Goal: Transaction & Acquisition: Cashout

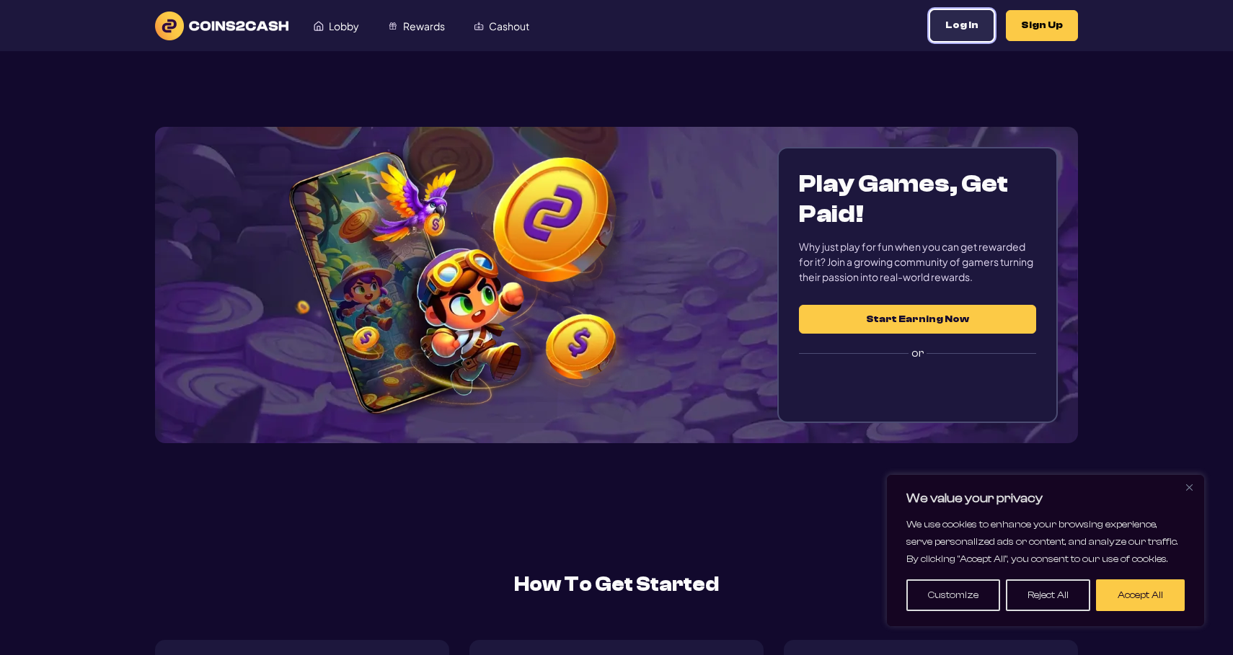
click at [980, 27] on button "Log In" at bounding box center [961, 25] width 63 height 31
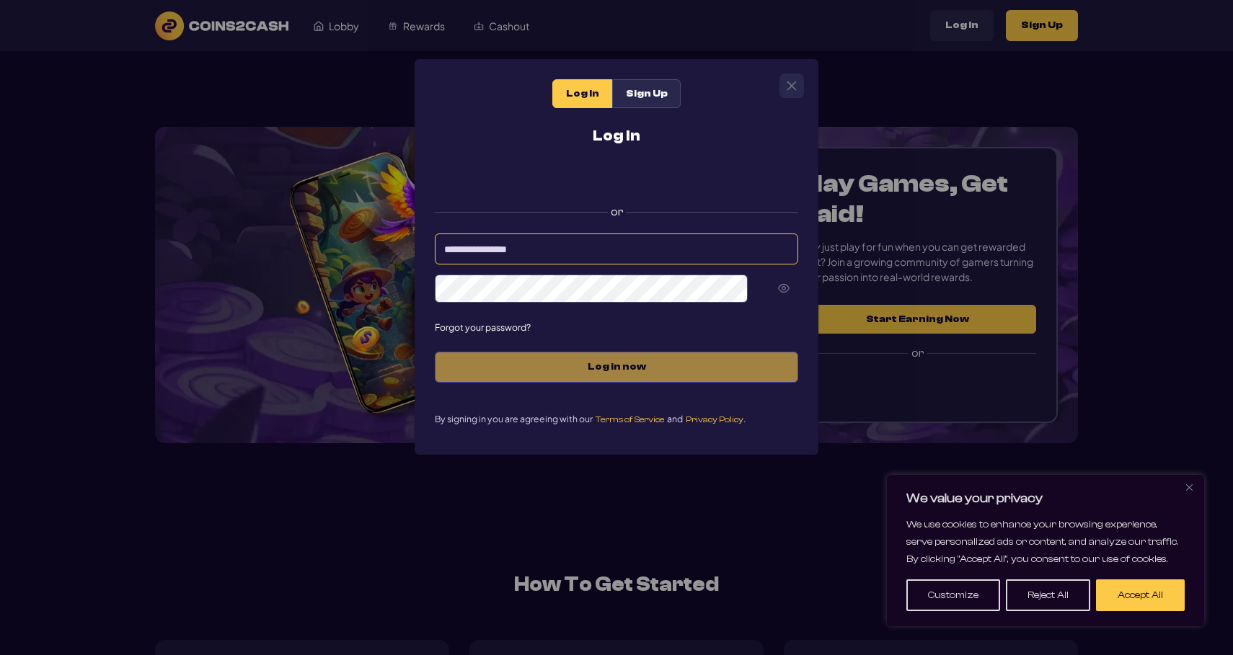
type input "**********"
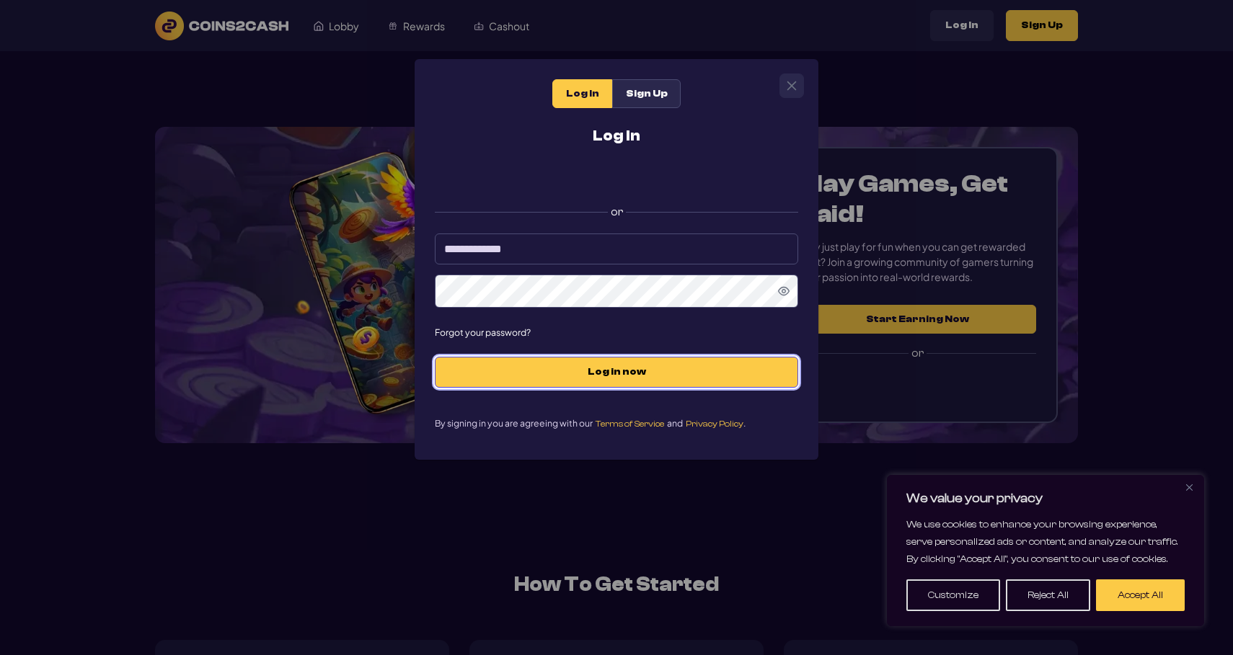
click at [598, 373] on span "Log in now" at bounding box center [616, 372] width 333 height 12
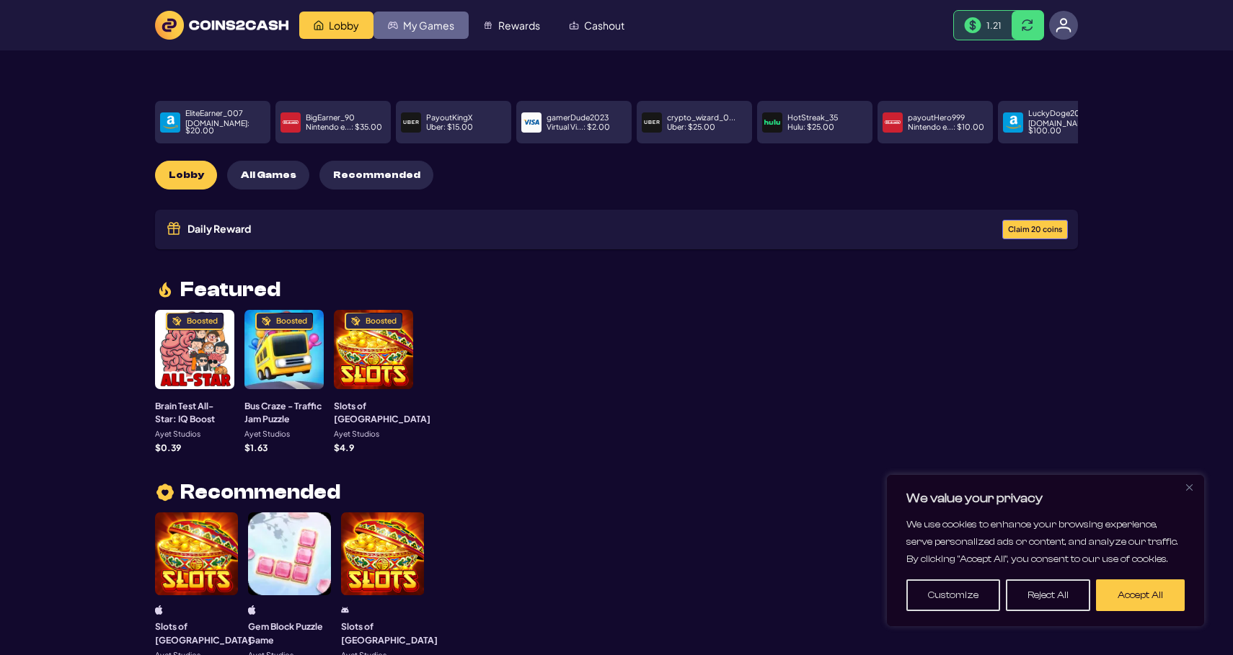
click at [435, 22] on span "My Games" at bounding box center [428, 25] width 51 height 10
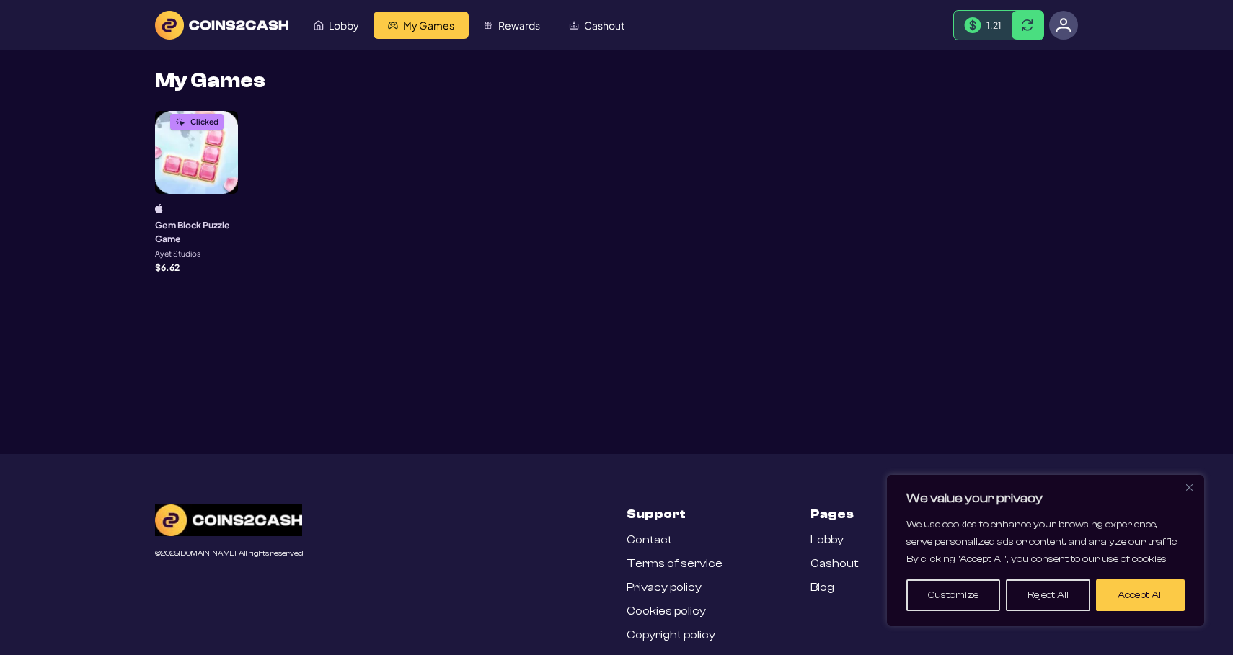
click at [518, 25] on span "Rewards" at bounding box center [519, 25] width 42 height 10
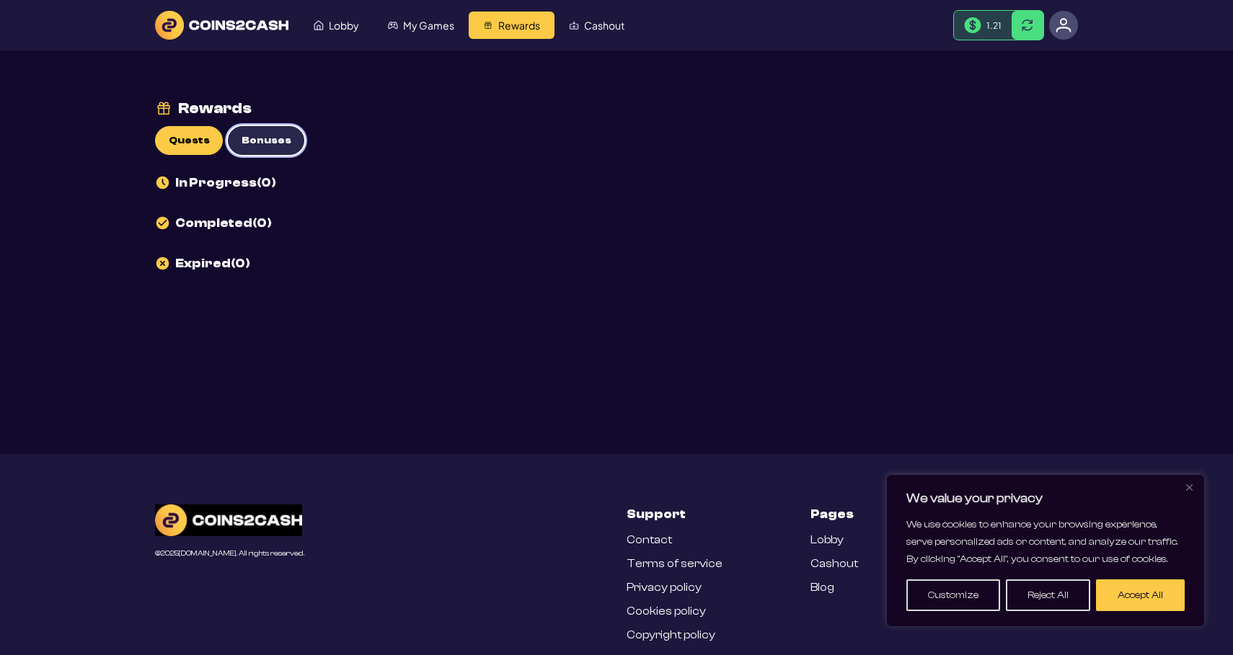
click at [267, 133] on button "Bonuses" at bounding box center [266, 140] width 76 height 29
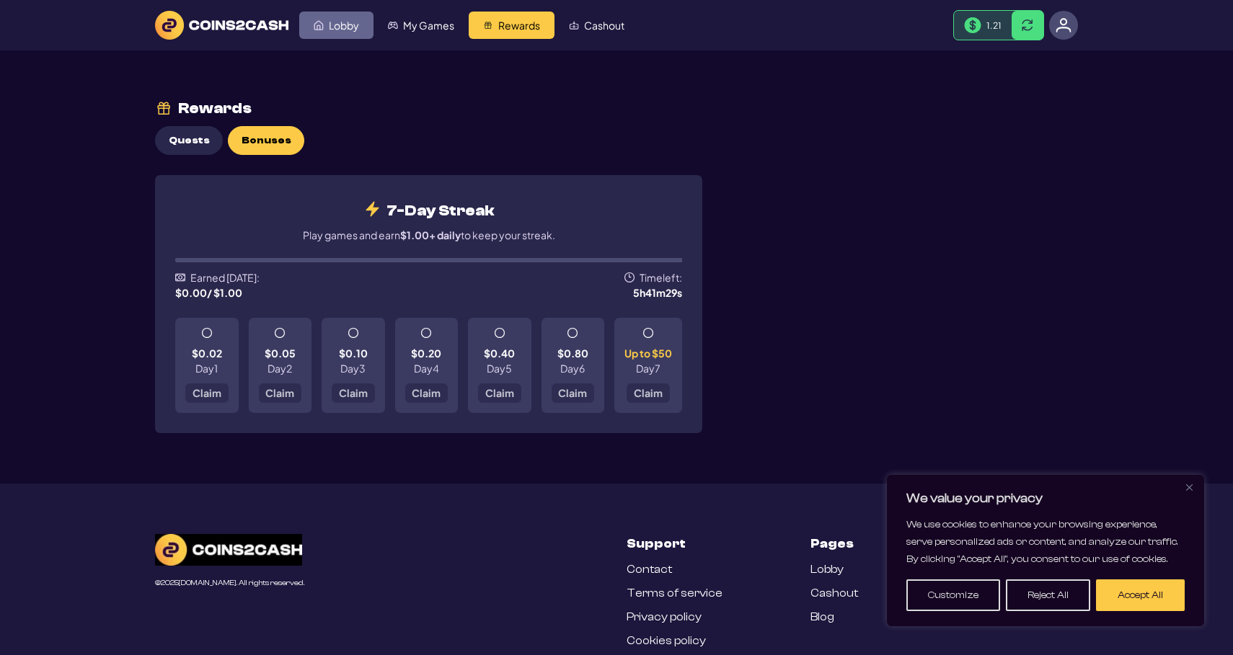
drag, startPoint x: 317, startPoint y: 49, endPoint x: 336, endPoint y: 34, distance: 24.1
click at [319, 49] on header "Lobby My Games Rewards Cashout 1.21" at bounding box center [616, 25] width 1233 height 50
click at [336, 34] on link "Lobby" at bounding box center [336, 25] width 74 height 27
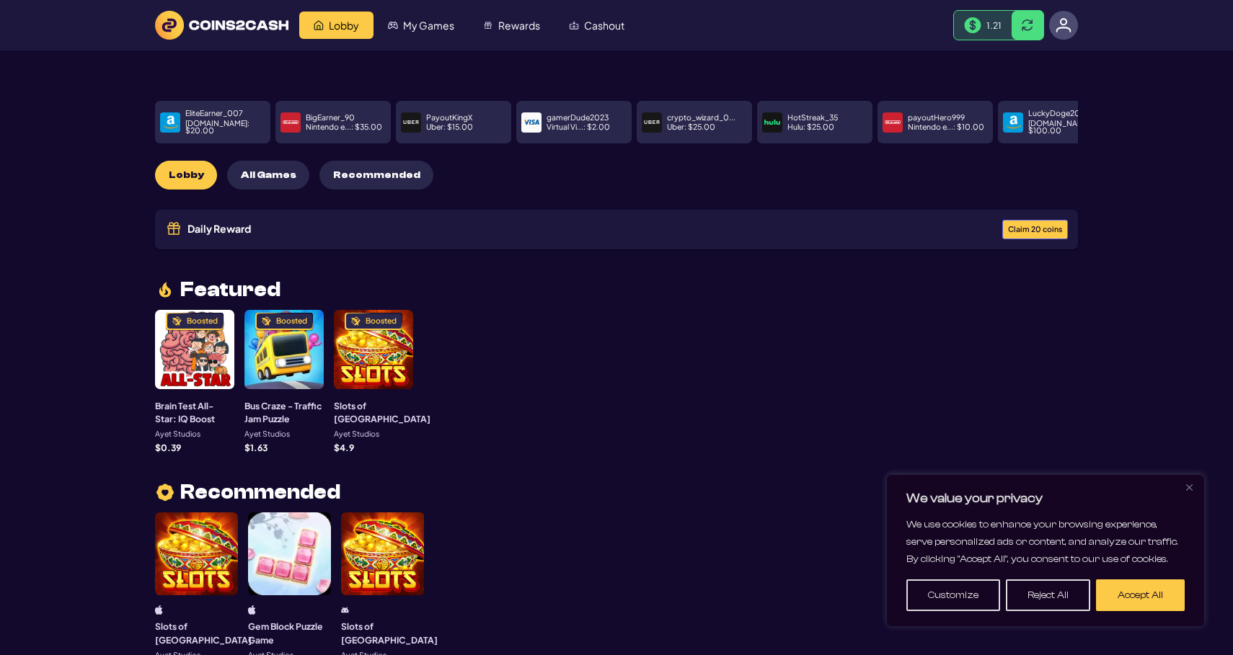
click at [361, 332] on div "Boosted" at bounding box center [373, 349] width 79 height 79
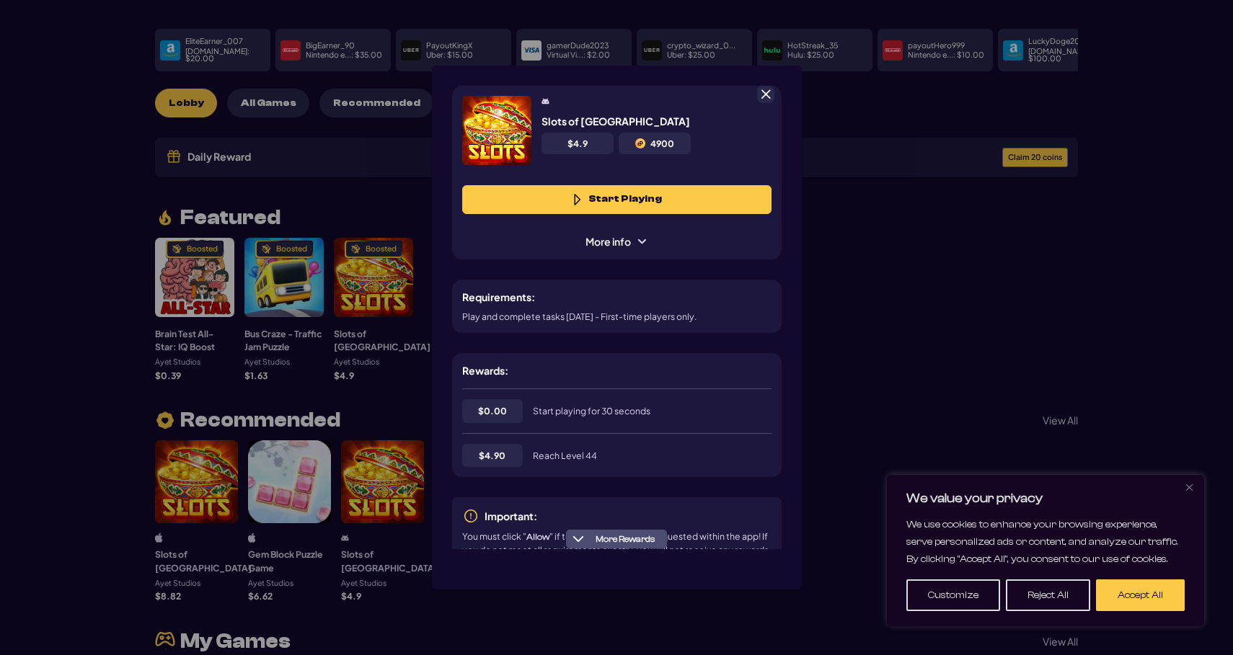
scroll to position [18, 0]
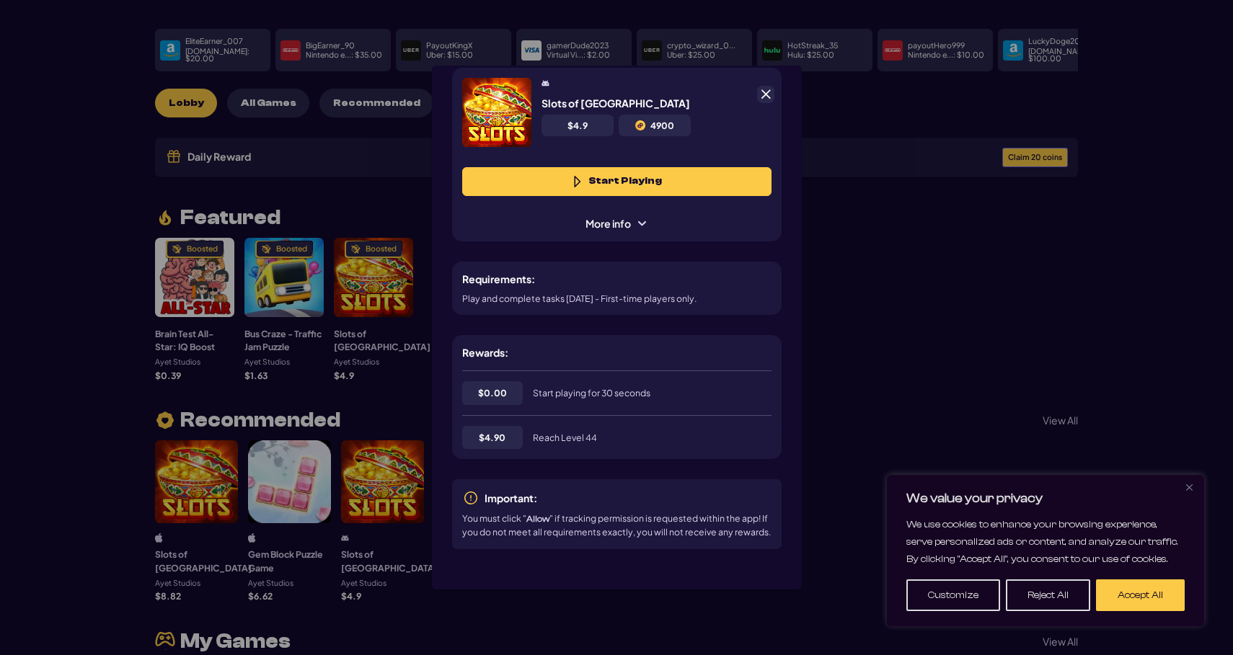
click at [765, 105] on div "Slots of Vegas $ 4.9 4900" at bounding box center [656, 112] width 230 height 69
click at [765, 94] on span at bounding box center [765, 94] width 13 height 13
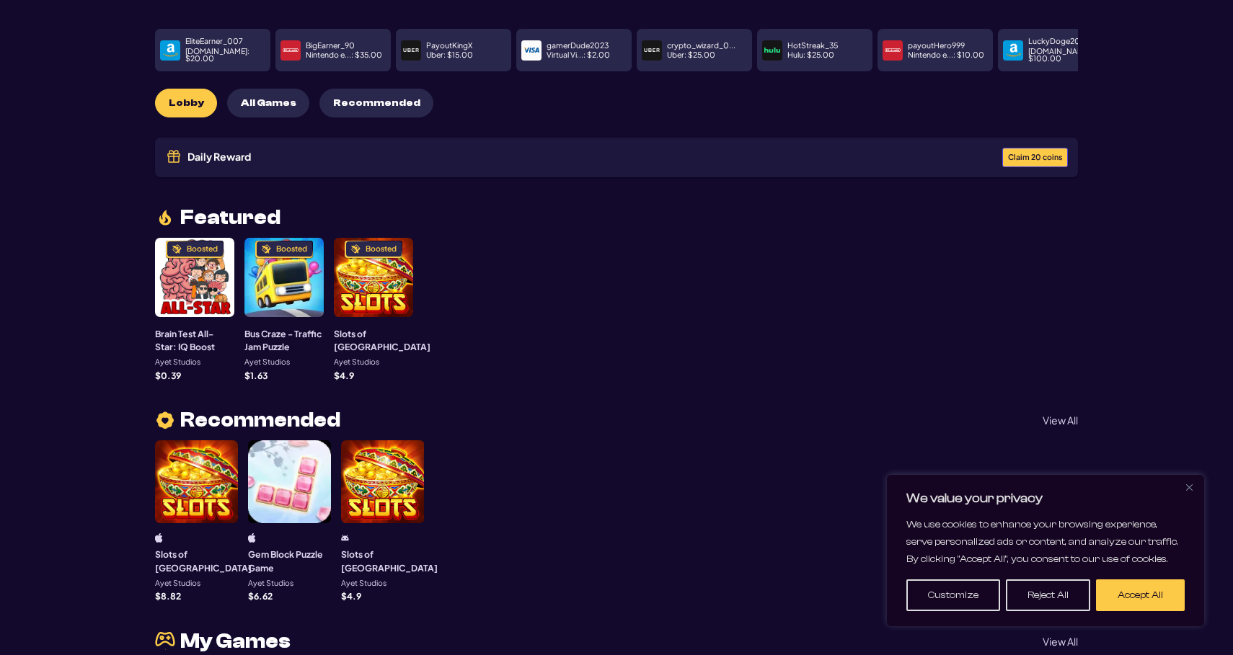
click at [1034, 154] on span "Claim 20 coins" at bounding box center [1035, 158] width 54 height 8
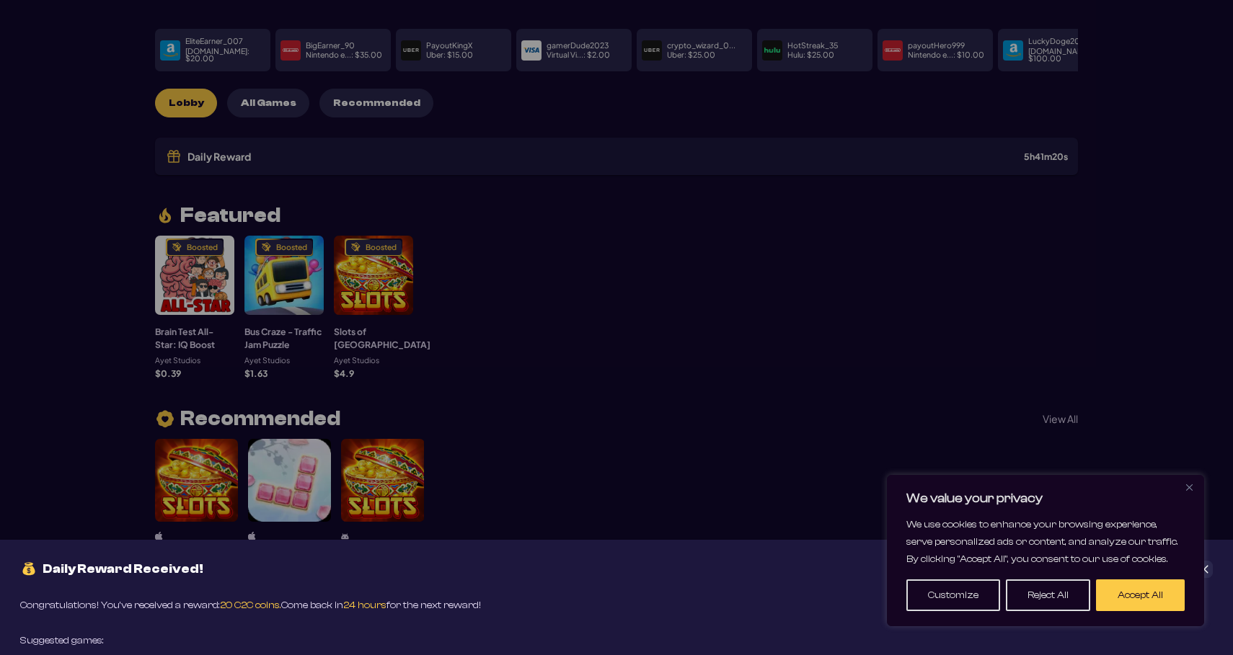
click at [1122, 590] on button "Accept All" at bounding box center [1140, 595] width 89 height 32
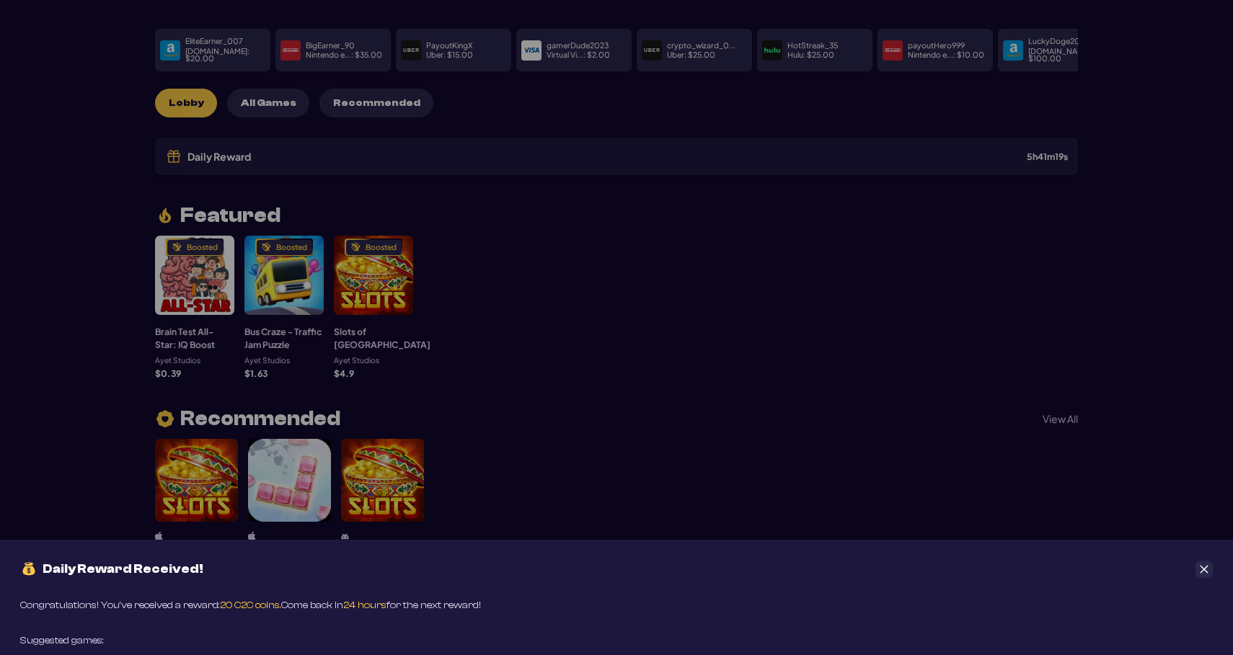
scroll to position [223, 0]
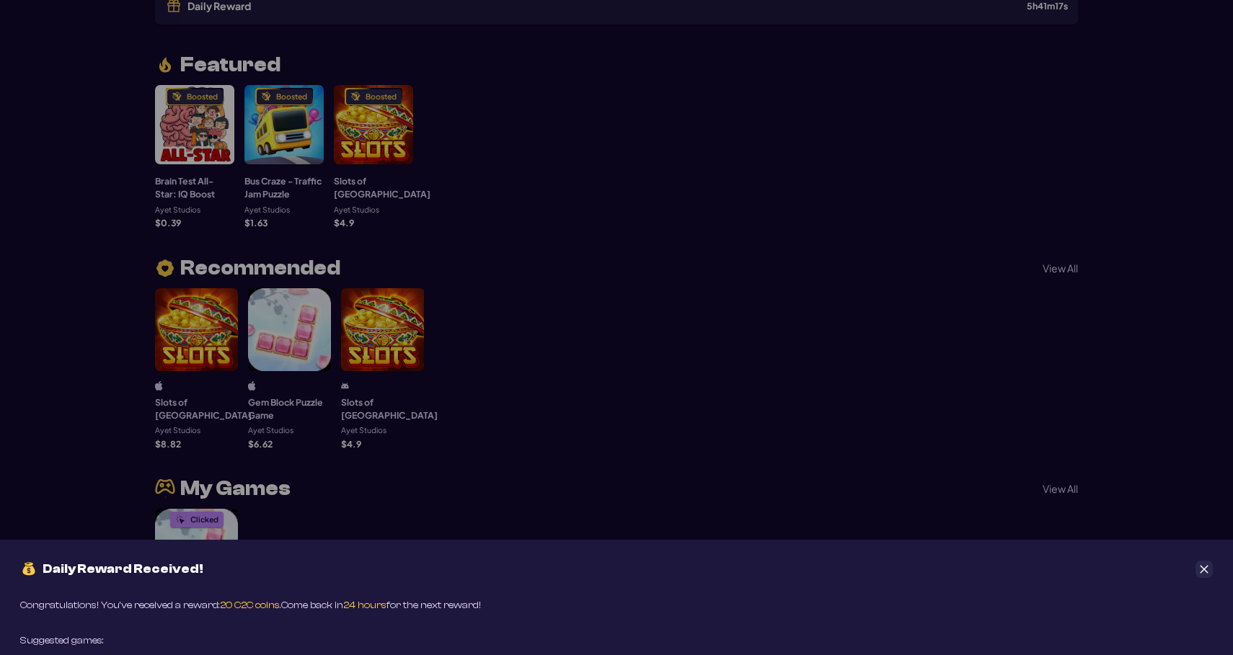
drag, startPoint x: 1200, startPoint y: 569, endPoint x: 1017, endPoint y: 507, distance: 193.3
click at [1200, 569] on icon "Close" at bounding box center [1204, 569] width 10 height 10
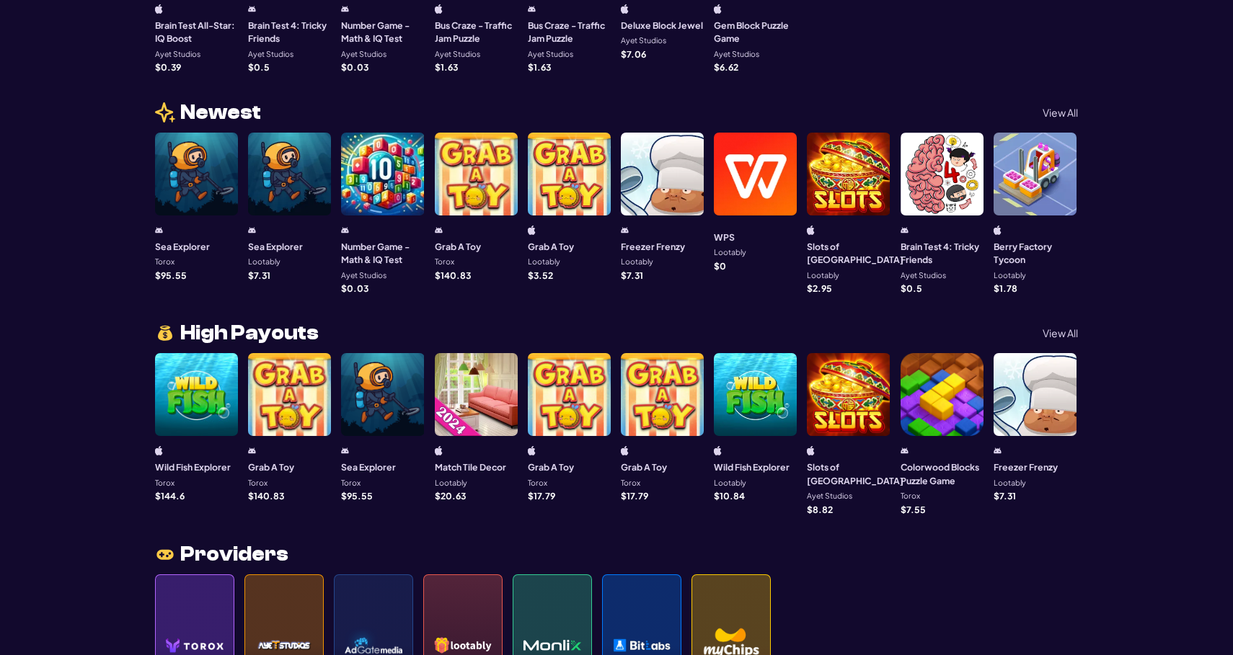
click at [477, 194] on div at bounding box center [476, 174] width 83 height 83
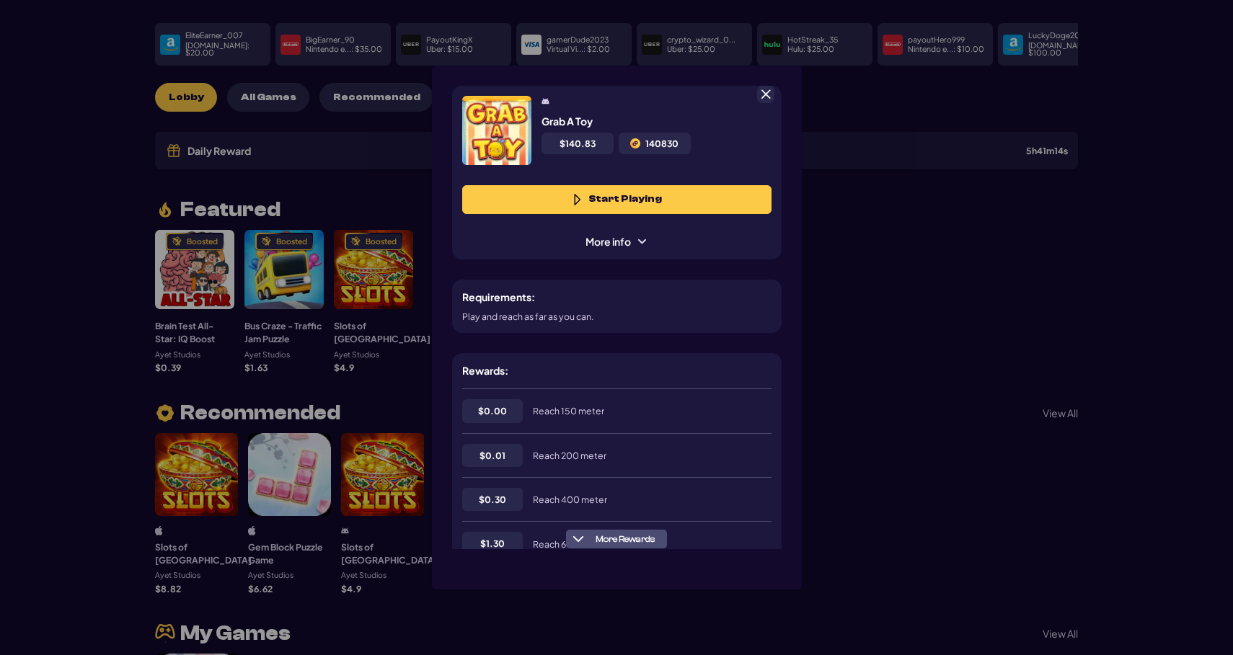
scroll to position [72, 0]
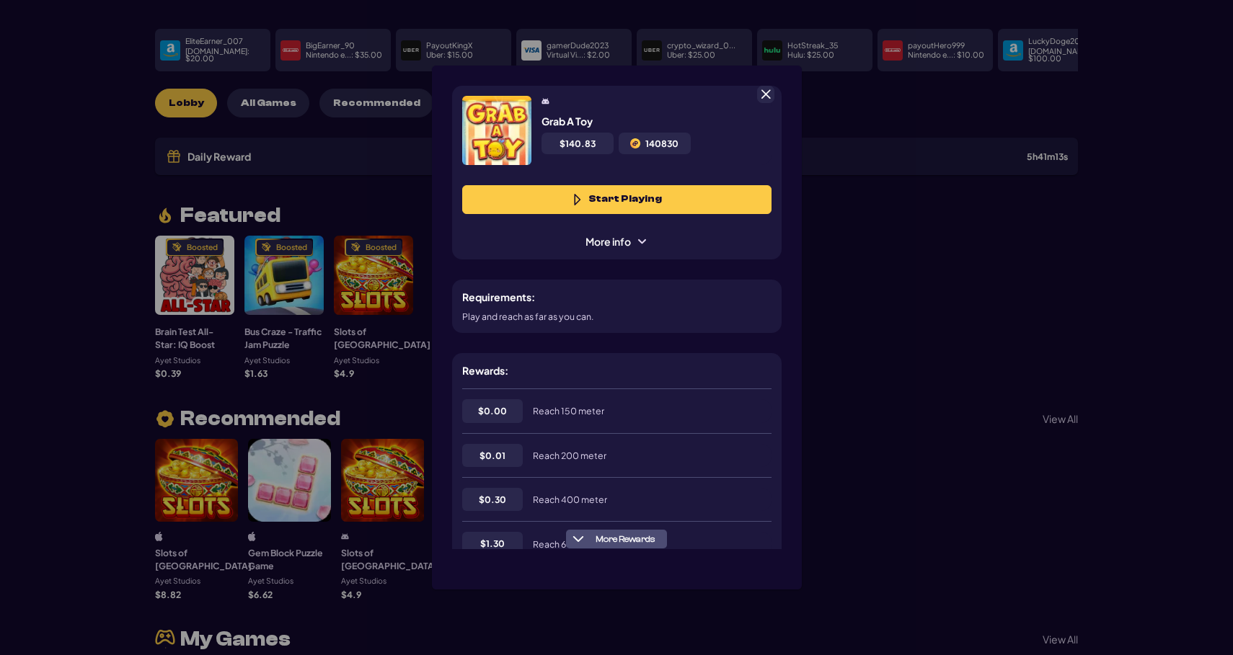
click at [766, 101] on div at bounding box center [765, 94] width 17 height 17
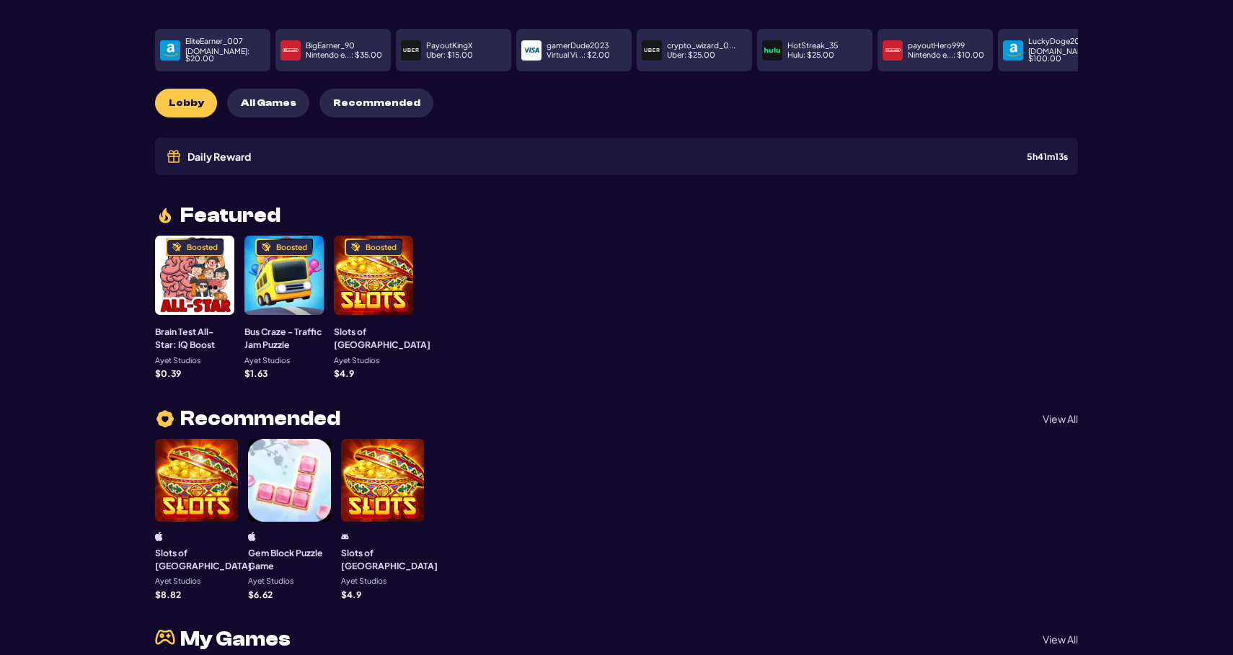
scroll to position [0, 0]
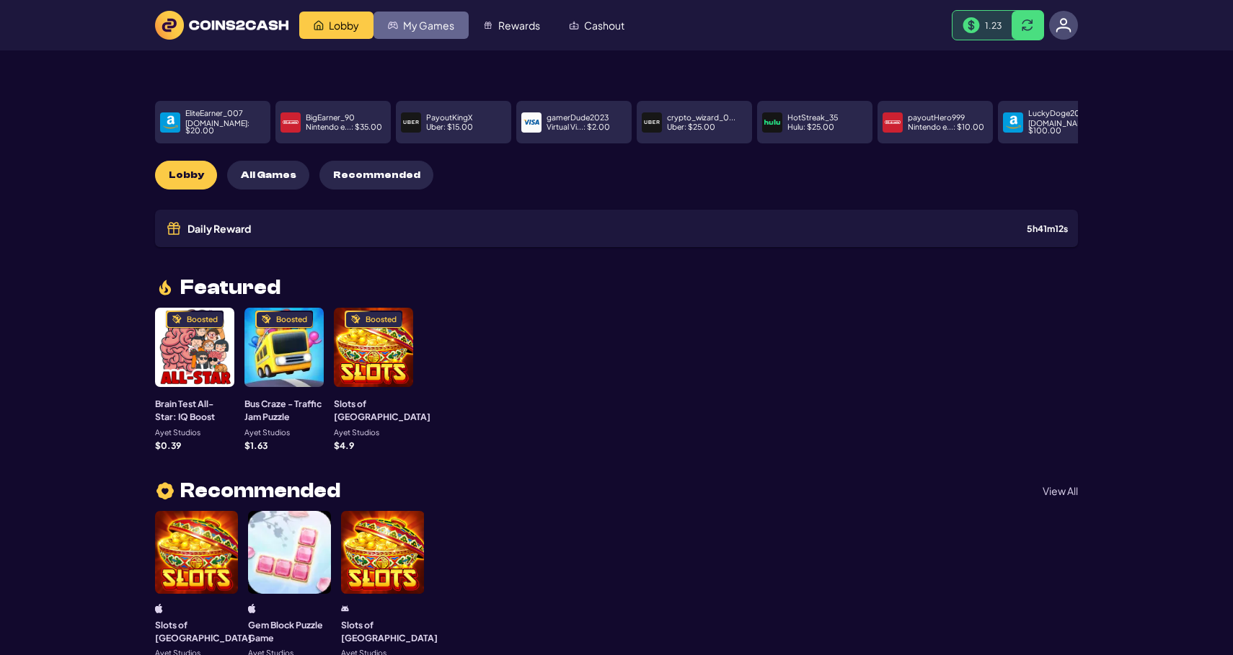
click at [428, 32] on link "My Games" at bounding box center [420, 25] width 95 height 27
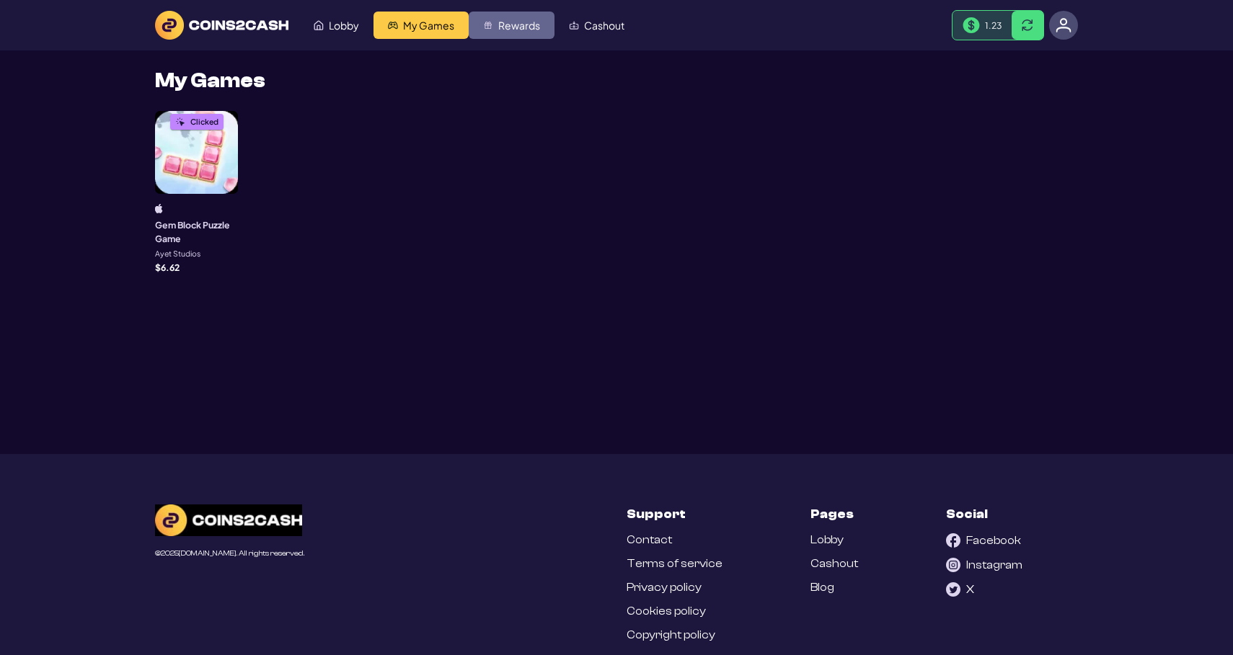
click at [527, 29] on span "Rewards" at bounding box center [519, 25] width 42 height 10
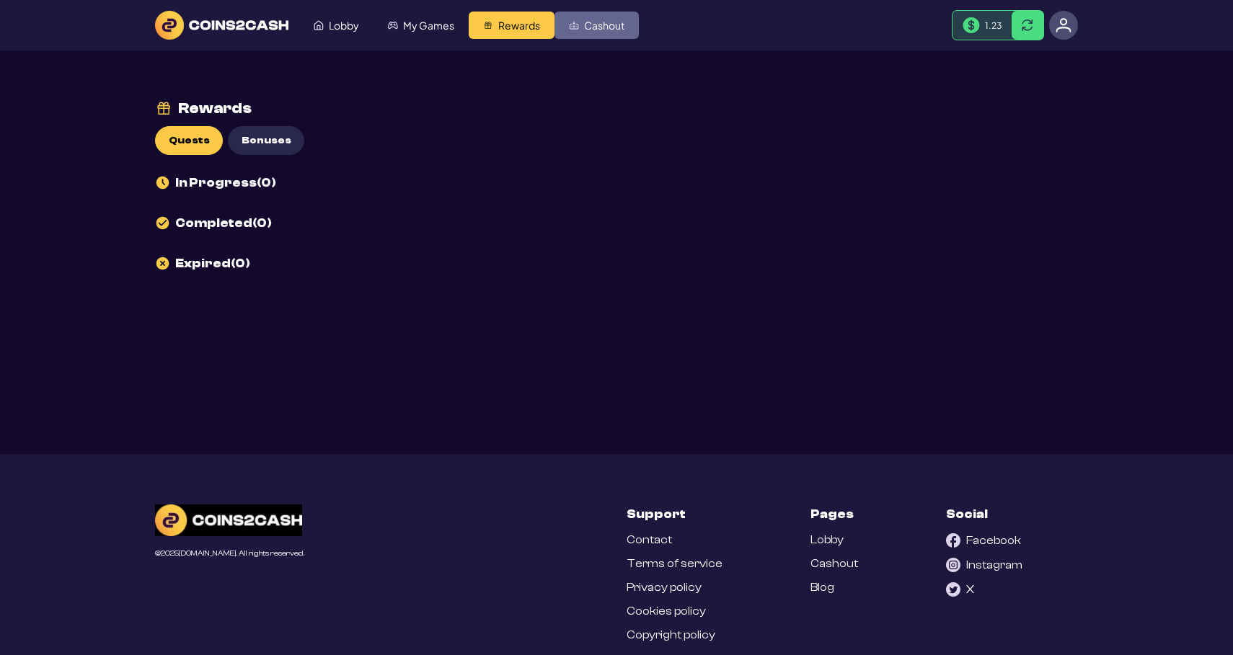
click at [588, 26] on span "Cashout" at bounding box center [604, 25] width 40 height 10
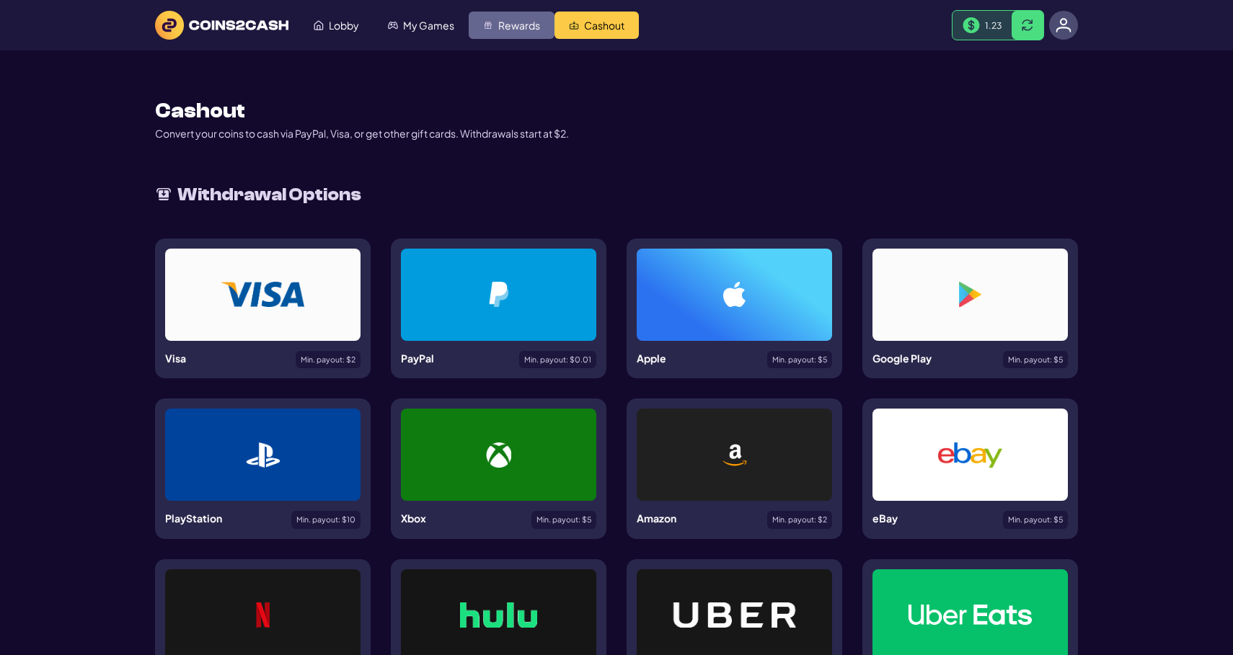
click at [526, 28] on span "Rewards" at bounding box center [519, 25] width 42 height 10
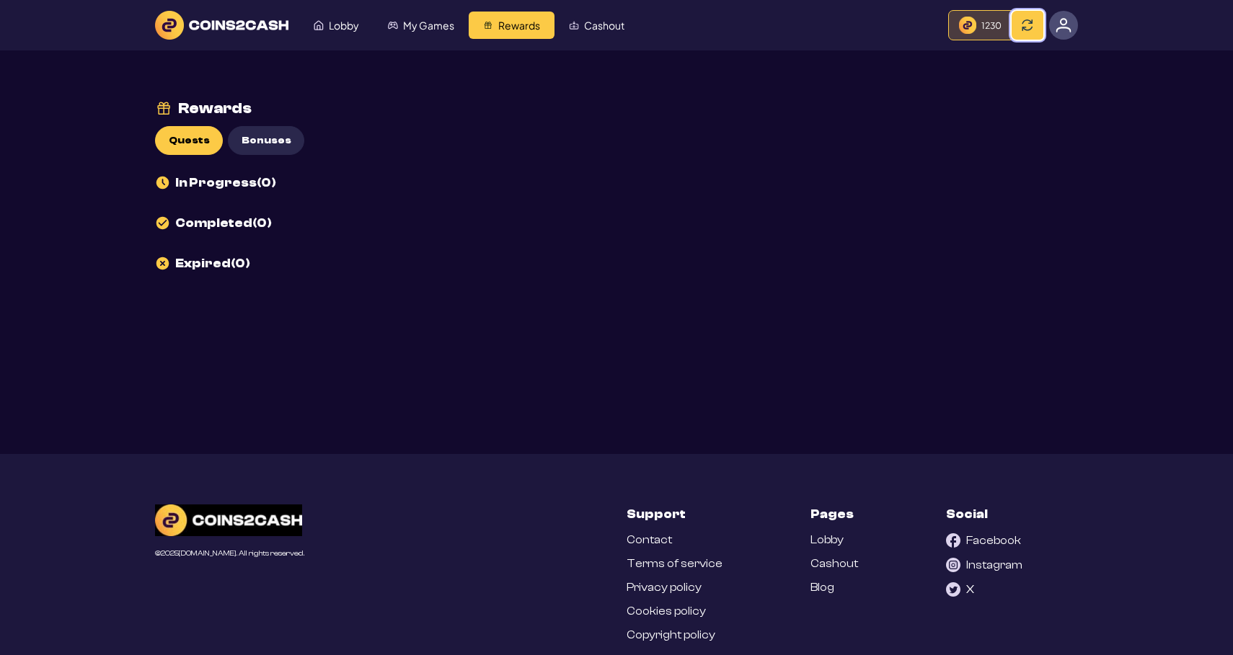
click at [1030, 29] on span at bounding box center [1027, 25] width 12 height 12
click at [1085, 22] on header "Lobby My Games Rewards Cashout 1.23" at bounding box center [616, 25] width 1233 height 50
click at [1075, 23] on div at bounding box center [1063, 25] width 29 height 29
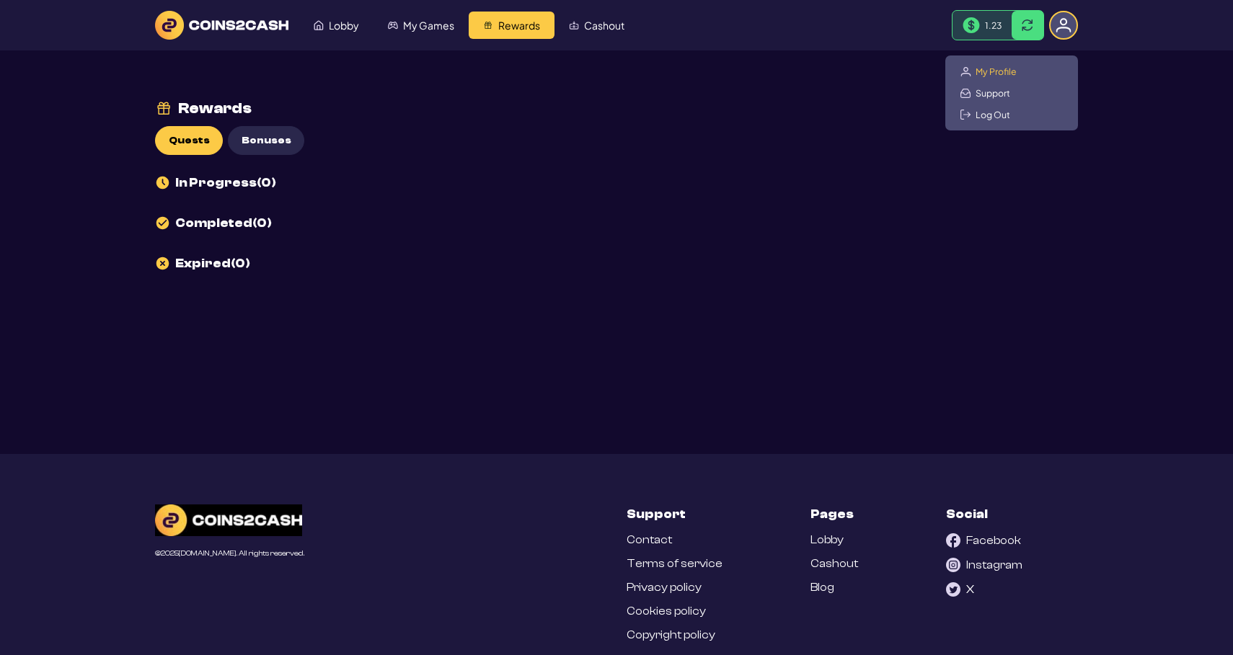
drag, startPoint x: 1018, startPoint y: 68, endPoint x: 1009, endPoint y: 70, distance: 8.9
click at [1017, 68] on div "My Profile Support Log Out" at bounding box center [1011, 92] width 133 height 75
click at [1008, 70] on span "My Profile" at bounding box center [995, 72] width 41 height 12
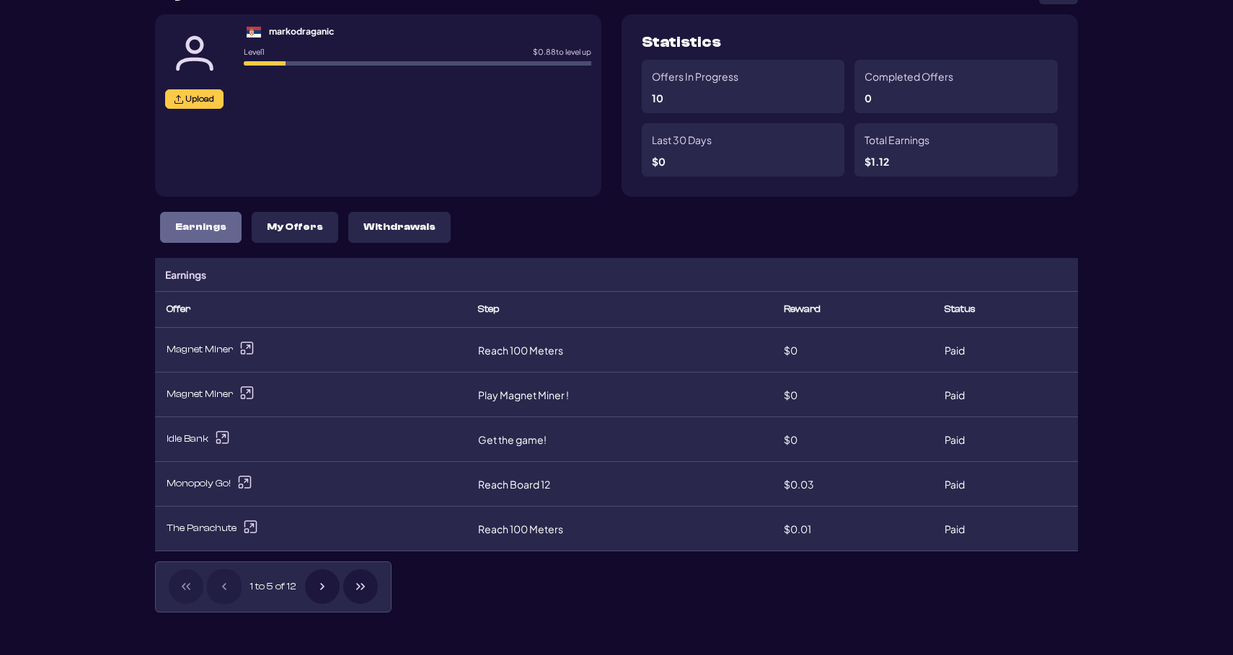
scroll to position [133, 0]
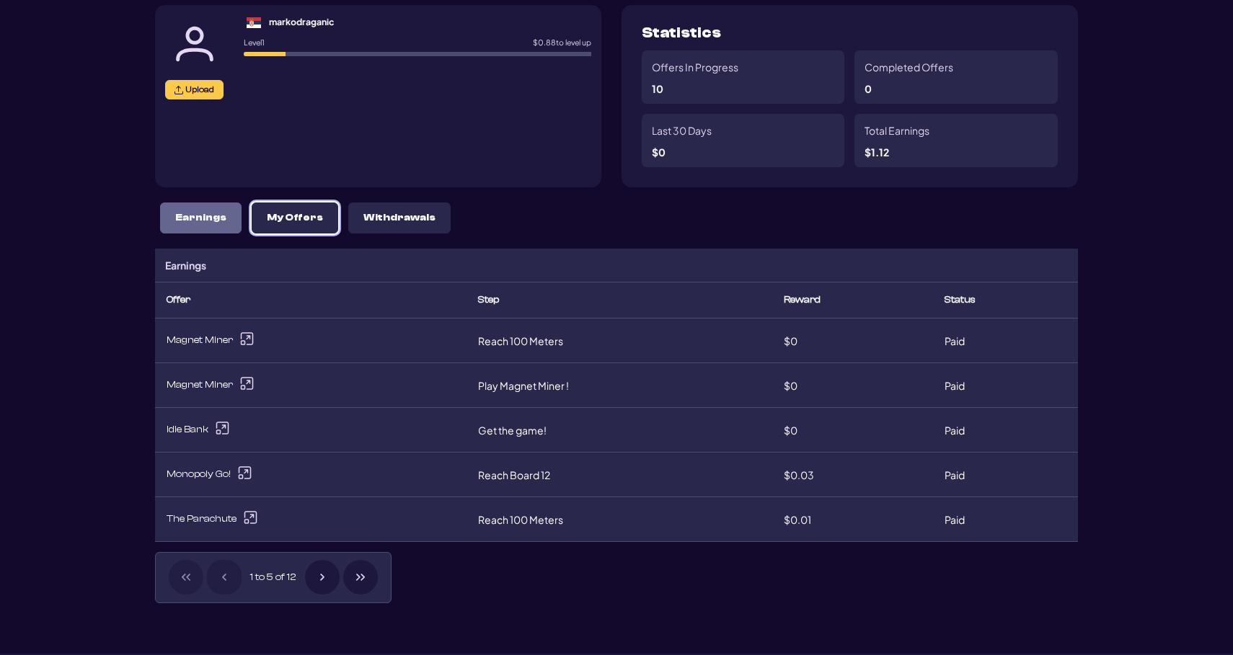
click at [277, 228] on button "My Offers" at bounding box center [295, 218] width 86 height 31
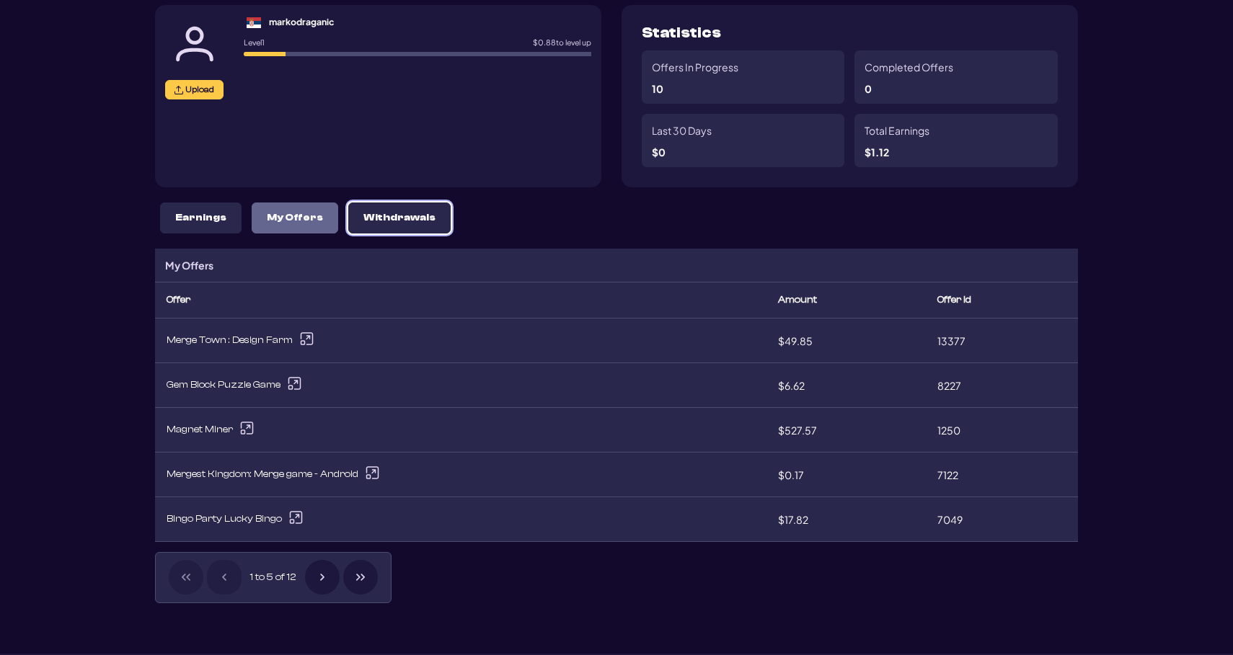
drag, startPoint x: 348, startPoint y: 224, endPoint x: 205, endPoint y: 229, distance: 143.5
click at [348, 226] on button "Withdrawals" at bounding box center [399, 218] width 102 height 31
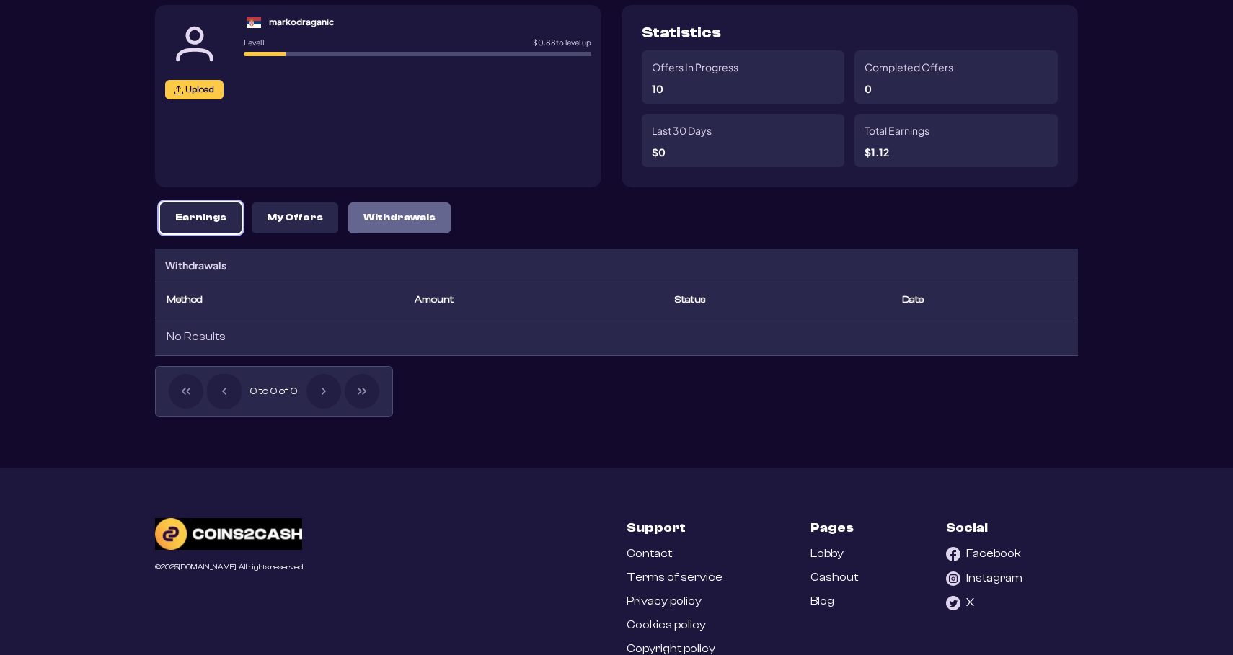
click at [205, 229] on button "Earnings" at bounding box center [200, 218] width 81 height 31
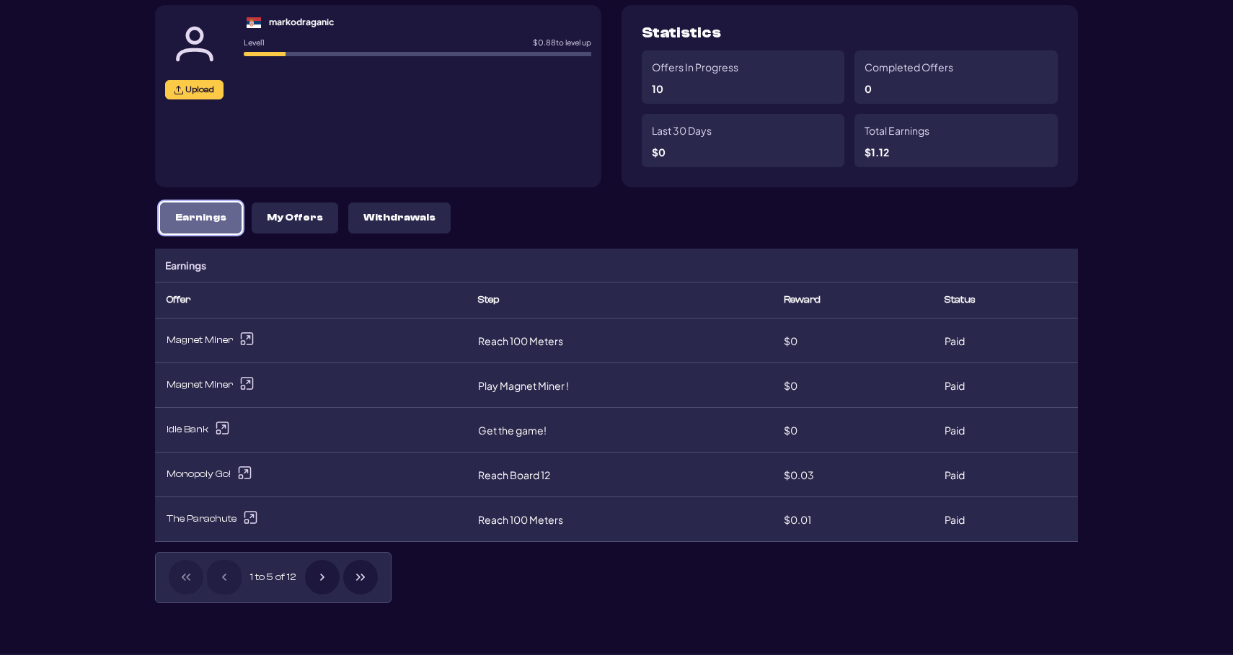
scroll to position [0, 0]
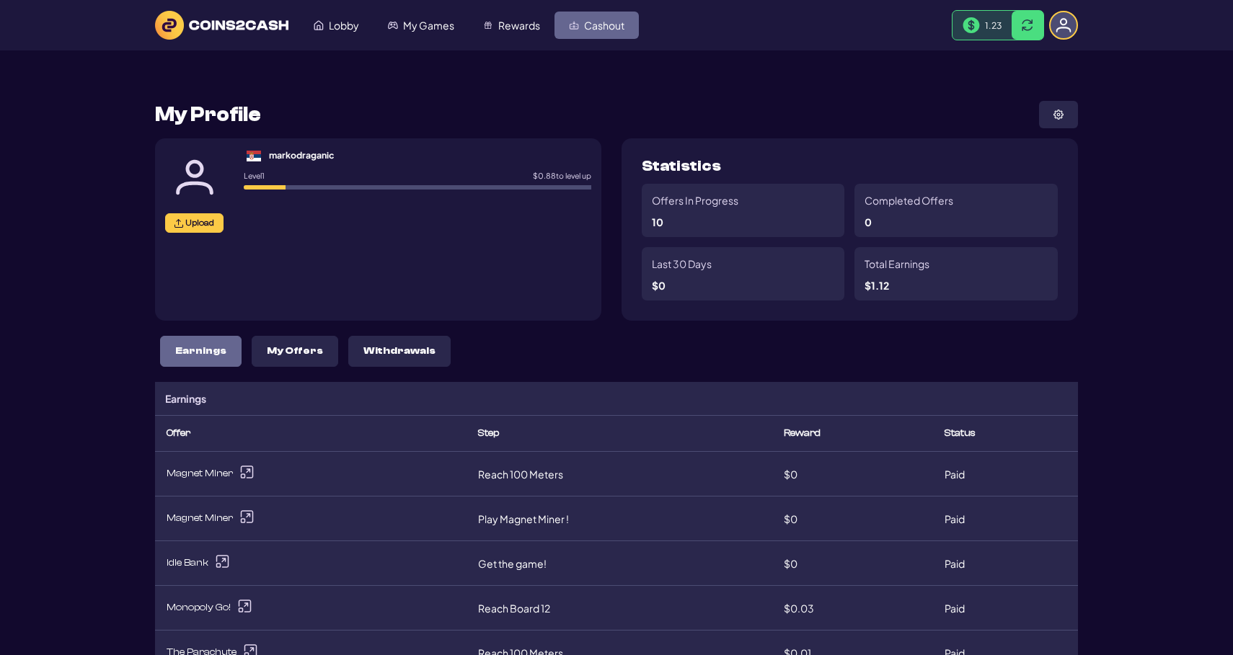
click at [602, 32] on link "Cashout" at bounding box center [596, 25] width 84 height 27
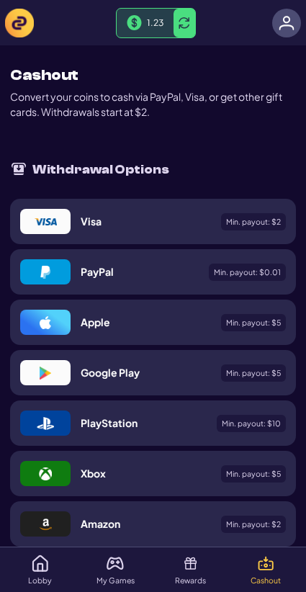
click at [244, 117] on p "Convert your coins to cash via PayPal, Visa, or get other gift cards. Withdrawa…" at bounding box center [153, 104] width 286 height 30
click at [192, 146] on div "Withdrawal Options Visa Min. payout: $ 2 PayPal Min. payout: $ 0.01 Apple Min. …" at bounding box center [153, 555] width 286 height 831
click at [181, 209] on div "Visa Min. payout: $ 2" at bounding box center [183, 221] width 205 height 25
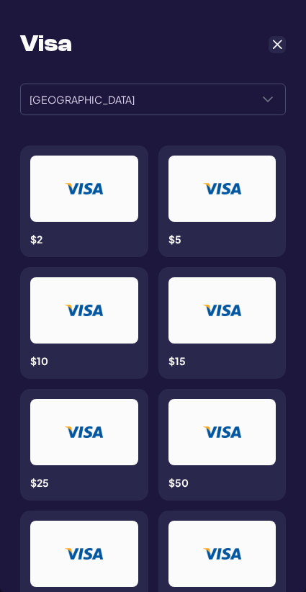
click at [278, 43] on span "Cancel" at bounding box center [277, 44] width 13 height 13
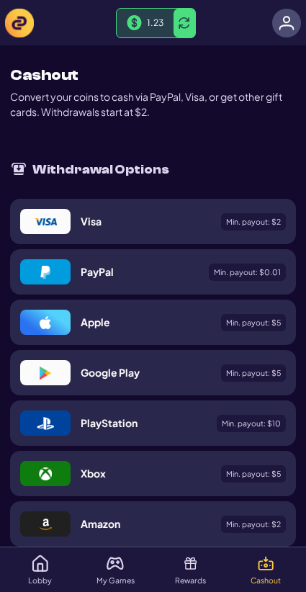
click at [128, 231] on div "Visa Min. payout: $ 2" at bounding box center [183, 221] width 205 height 25
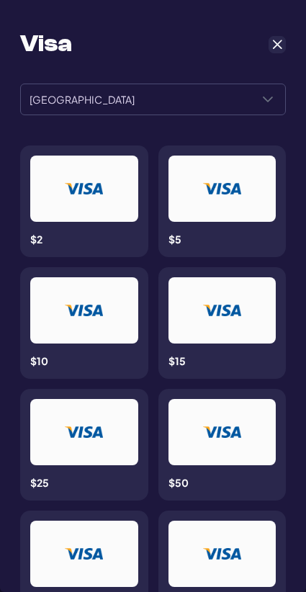
click at [277, 47] on span "Cancel" at bounding box center [277, 44] width 13 height 13
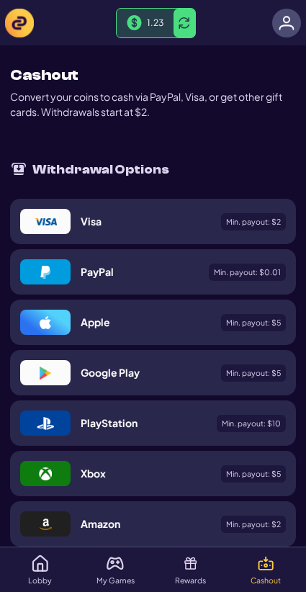
click at [176, 216] on div "Visa Min. payout: $ 2" at bounding box center [183, 221] width 205 height 25
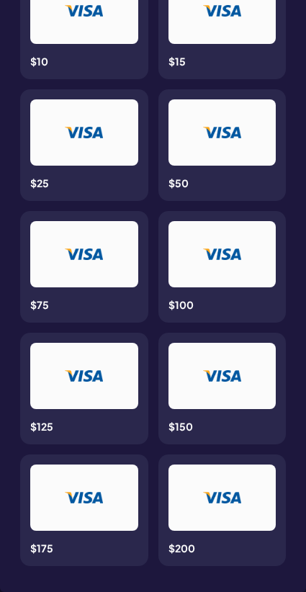
scroll to position [308, 0]
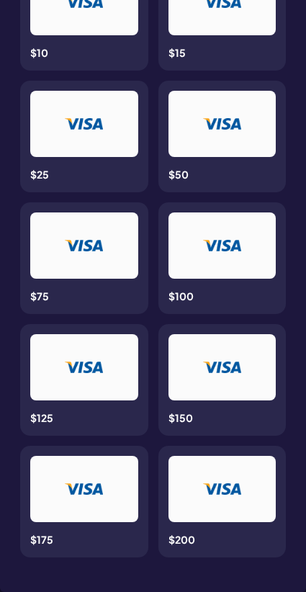
click at [82, 141] on div at bounding box center [84, 124] width 39 height 46
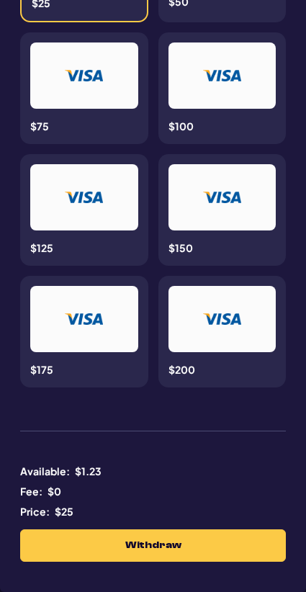
scroll to position [0, 0]
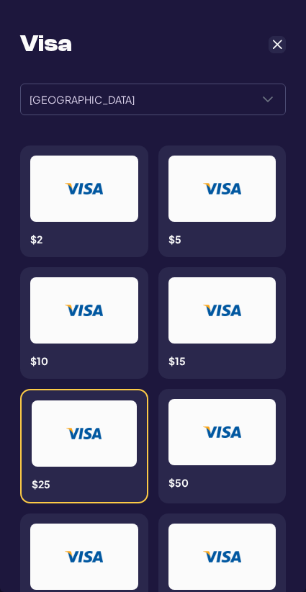
click at [125, 110] on span "[GEOGRAPHIC_DATA]" at bounding box center [136, 99] width 230 height 30
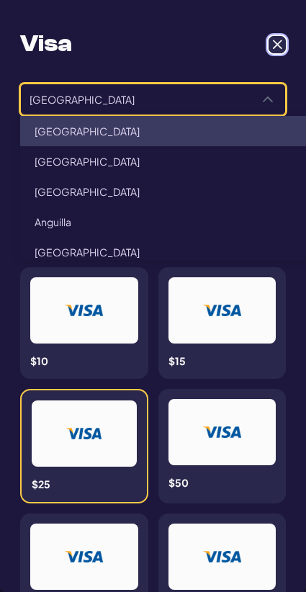
click at [282, 43] on span "Cancel" at bounding box center [277, 44] width 13 height 13
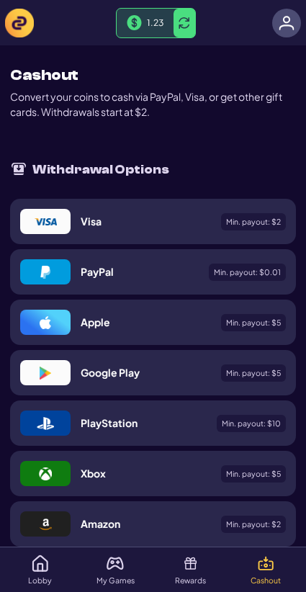
click at [281, 20] on img at bounding box center [287, 23] width 16 height 16
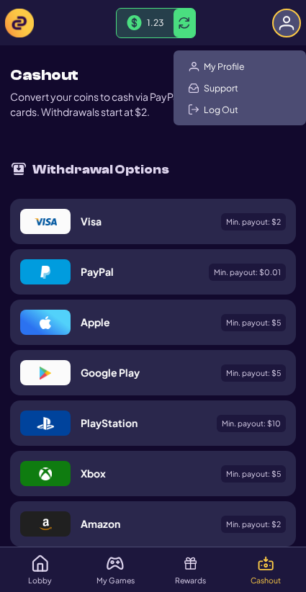
click at [281, 20] on img at bounding box center [287, 23] width 16 height 16
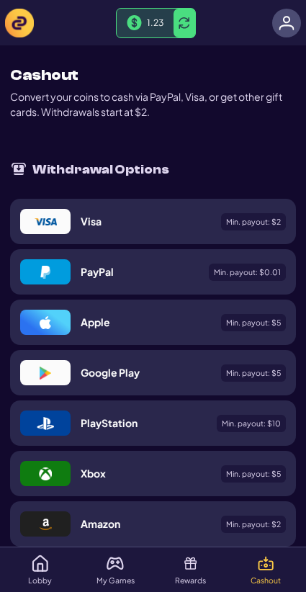
click at [259, 27] on div "1.23" at bounding box center [153, 23] width 296 height 30
click at [281, 23] on img at bounding box center [287, 23] width 16 height 16
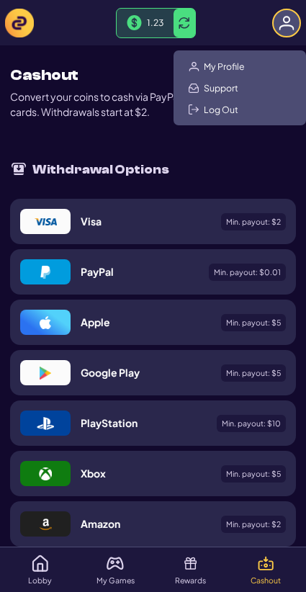
click at [282, 23] on img at bounding box center [287, 23] width 16 height 16
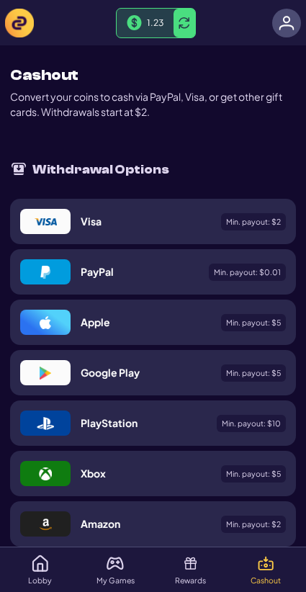
click at [273, 30] on div "1.23" at bounding box center [153, 23] width 296 height 30
click at [275, 30] on div at bounding box center [286, 23] width 29 height 29
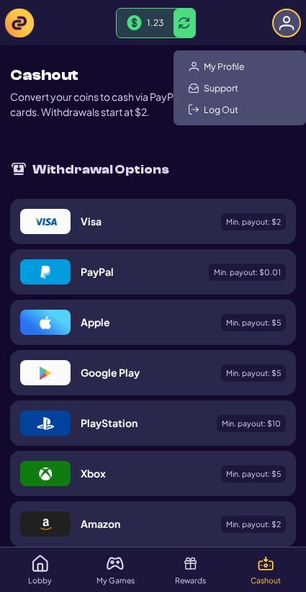
click at [276, 27] on div at bounding box center [286, 23] width 29 height 29
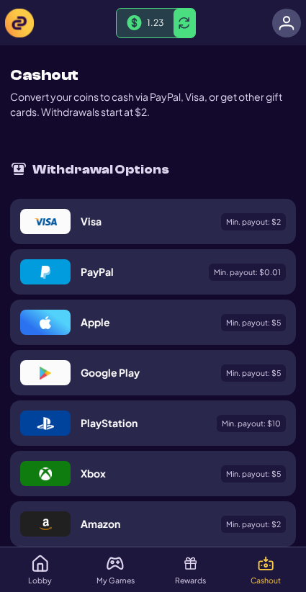
click at [276, 28] on div at bounding box center [286, 23] width 29 height 29
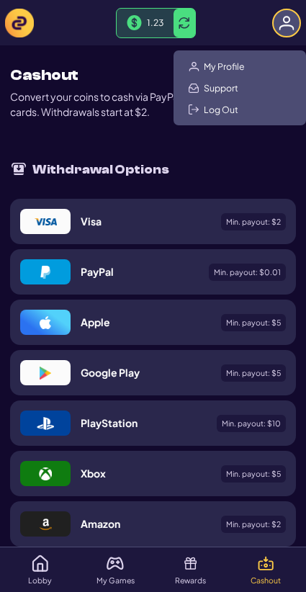
click at [276, 28] on div at bounding box center [286, 23] width 29 height 29
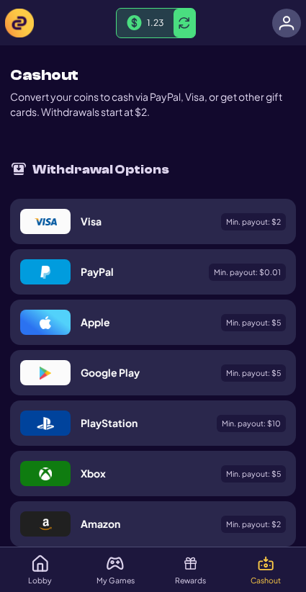
click at [148, 217] on div "Visa Min. payout: $ 2" at bounding box center [183, 221] width 205 height 25
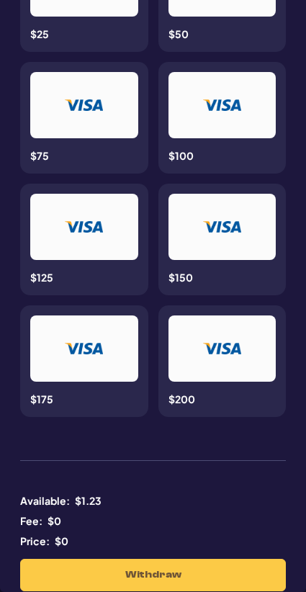
scroll to position [479, 0]
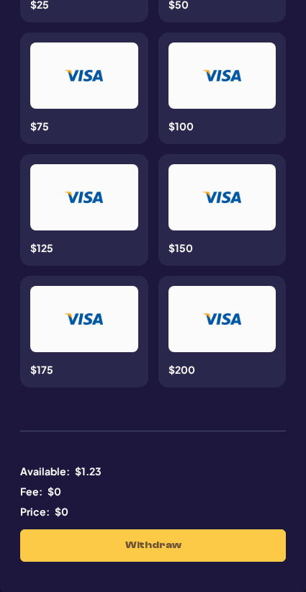
click at [159, 545] on div "Withdraw" at bounding box center [153, 546] width 266 height 32
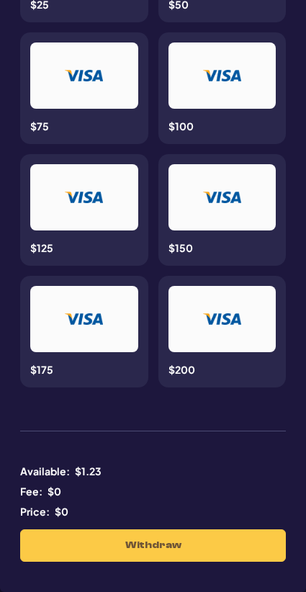
click at [182, 542] on div "Withdraw" at bounding box center [153, 546] width 266 height 32
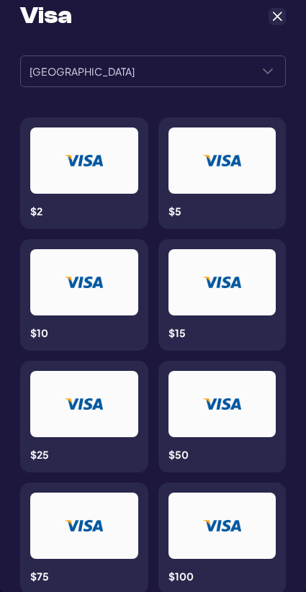
scroll to position [0, 0]
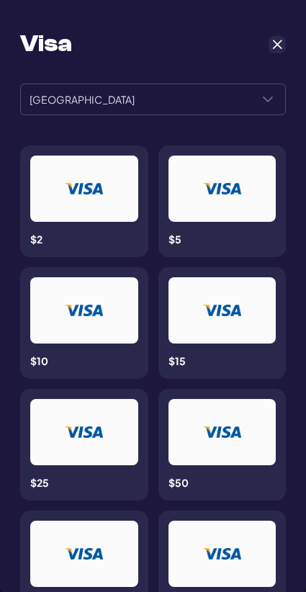
click at [280, 44] on span "Cancel" at bounding box center [277, 44] width 13 height 13
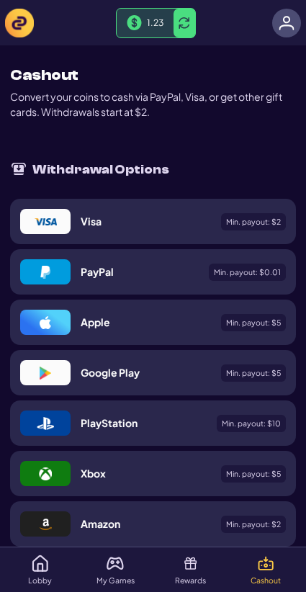
click at [292, 12] on div at bounding box center [286, 23] width 29 height 29
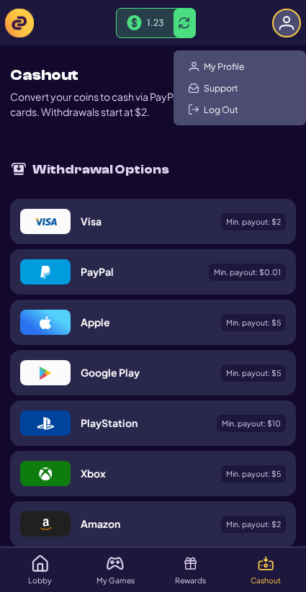
click at [232, 69] on span "My Profile" at bounding box center [224, 67] width 41 height 12
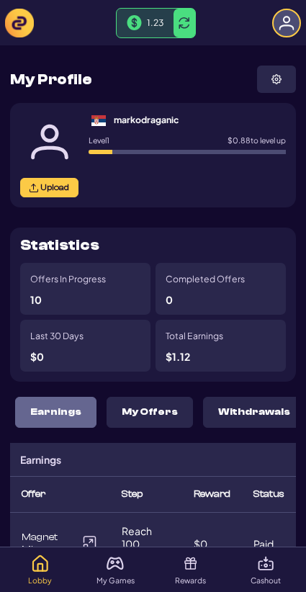
click at [220, 397] on button "Withdrawals" at bounding box center [254, 412] width 102 height 31
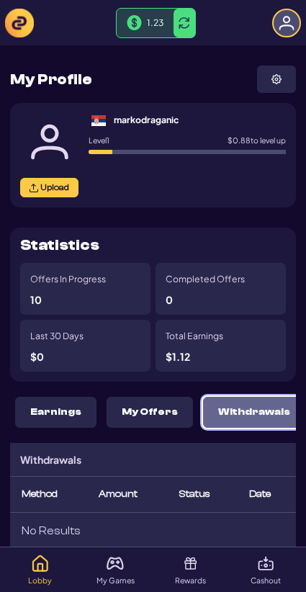
click at [230, 412] on p "Withdrawals" at bounding box center [254, 413] width 72 height 12
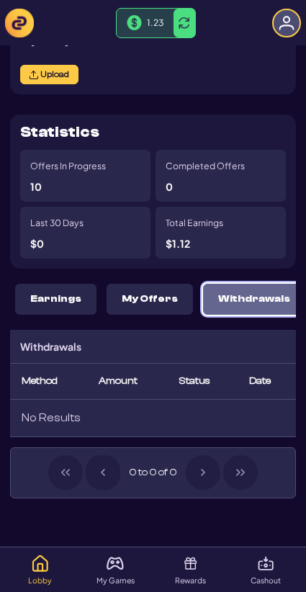
click at [38, 311] on button "Earnings" at bounding box center [55, 299] width 81 height 31
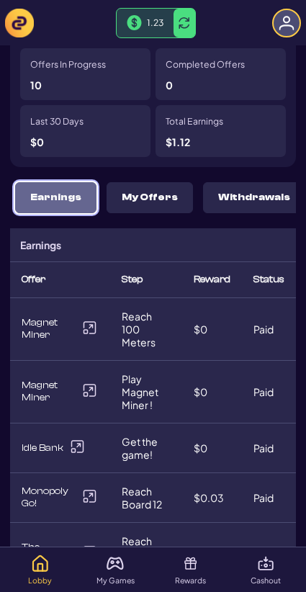
scroll to position [213, 0]
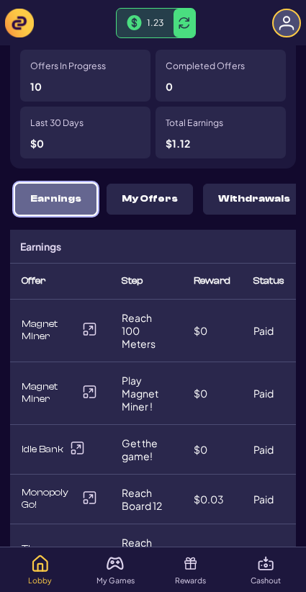
click at [68, 203] on p "Earnings" at bounding box center [55, 199] width 51 height 12
click at [130, 200] on p "My Offers" at bounding box center [150, 199] width 56 height 12
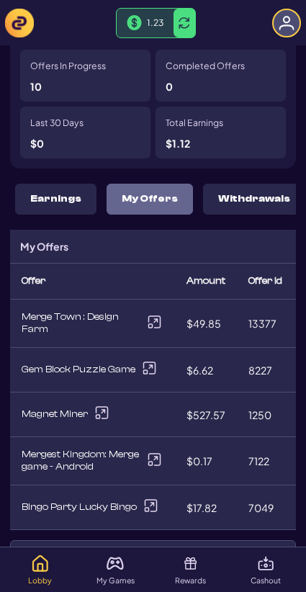
click at [51, 203] on p "Earnings" at bounding box center [55, 199] width 51 height 12
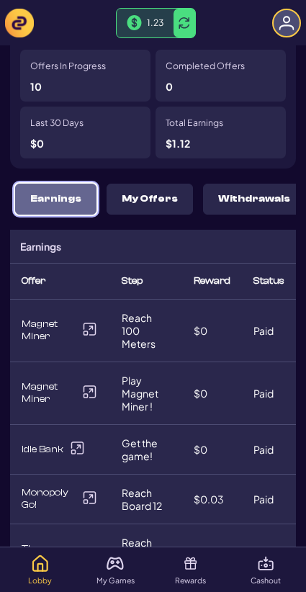
click at [124, 202] on p "My Offers" at bounding box center [150, 199] width 56 height 12
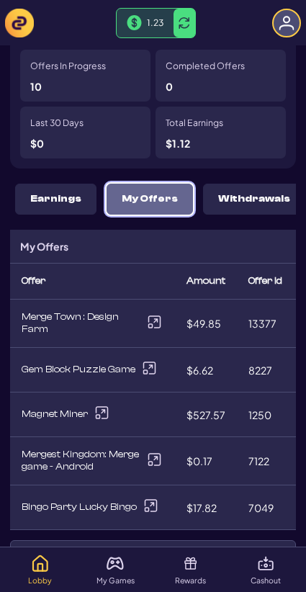
click at [75, 201] on p "Earnings" at bounding box center [55, 199] width 51 height 12
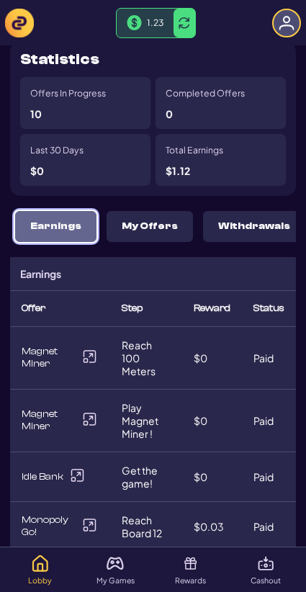
scroll to position [199, 0]
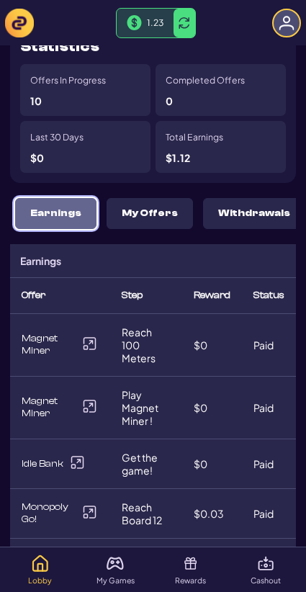
click at [148, 205] on button "My Offers" at bounding box center [150, 213] width 86 height 31
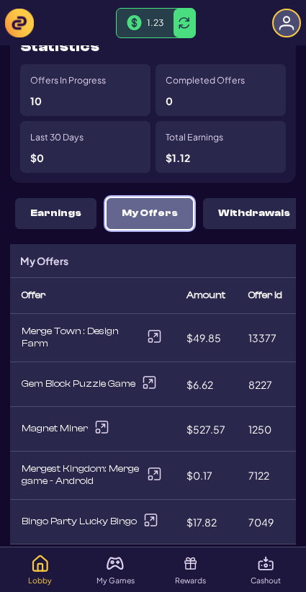
click at [76, 215] on p "Earnings" at bounding box center [55, 214] width 51 height 12
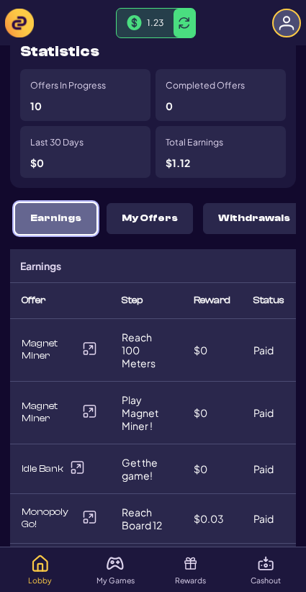
scroll to position [59, 0]
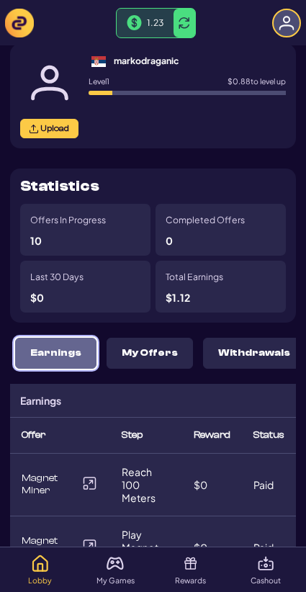
click at [240, 349] on p "Withdrawals" at bounding box center [254, 353] width 72 height 12
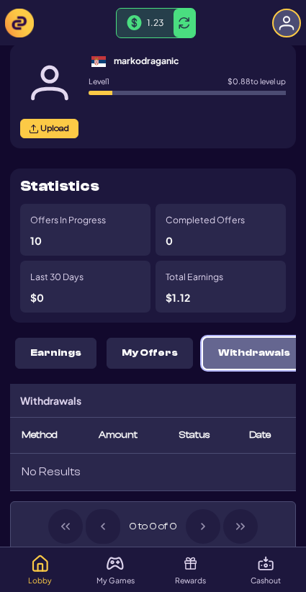
scroll to position [0, 0]
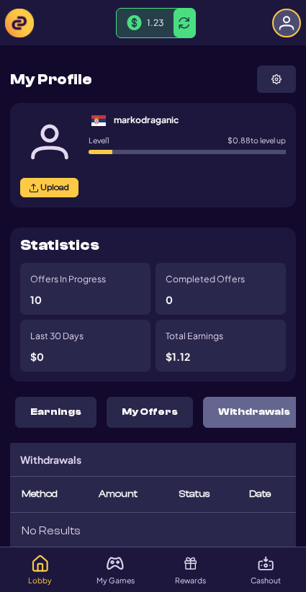
click at [282, 23] on img at bounding box center [287, 23] width 16 height 16
click at [299, 27] on div at bounding box center [286, 23] width 29 height 29
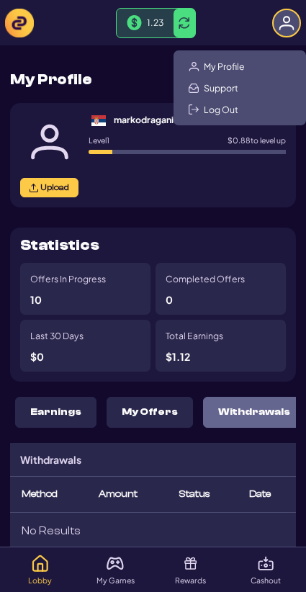
click at [247, 563] on div "Cashout" at bounding box center [266, 570] width 71 height 35
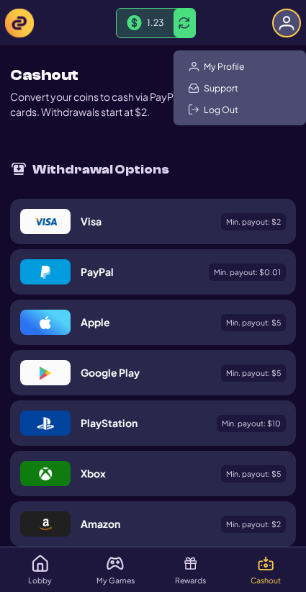
click at [171, 141] on div "Withdrawal Options Visa Min. payout: $ 2 PayPal Min. payout: $ 0.01 Apple Min. …" at bounding box center [153, 555] width 286 height 831
click at [285, 21] on img at bounding box center [287, 23] width 16 height 16
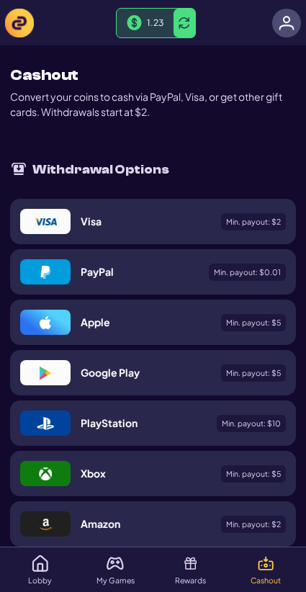
click at [50, 220] on img at bounding box center [46, 222] width 22 height 13
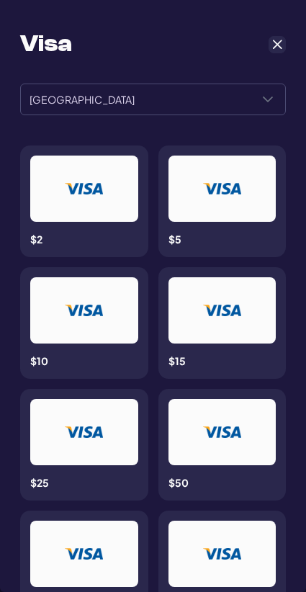
click at [228, 96] on span "[GEOGRAPHIC_DATA]" at bounding box center [136, 99] width 230 height 30
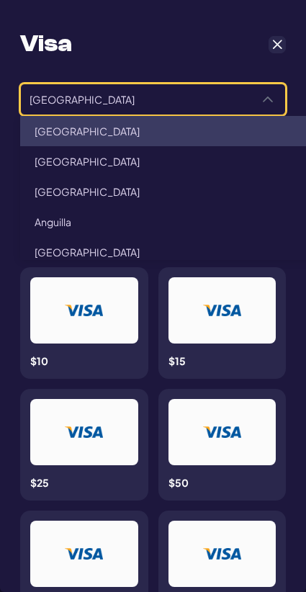
click at [128, 179] on li "[GEOGRAPHIC_DATA]" at bounding box center [177, 192] width 314 height 30
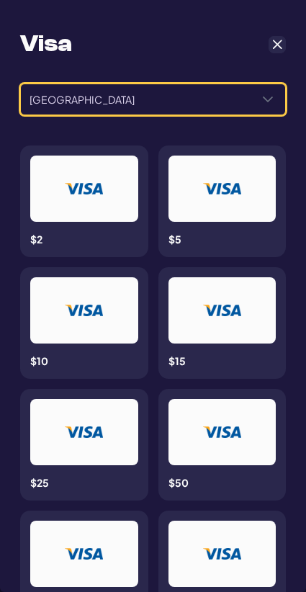
click at [272, 100] on icon "Select a Country" at bounding box center [268, 100] width 12 height 12
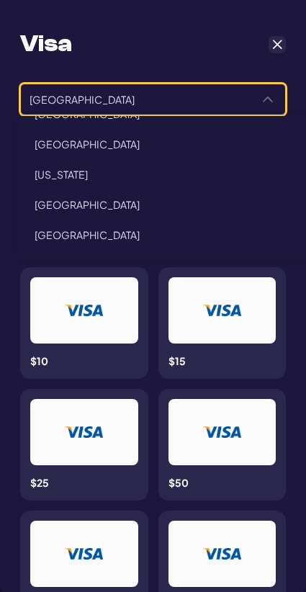
scroll to position [237, 0]
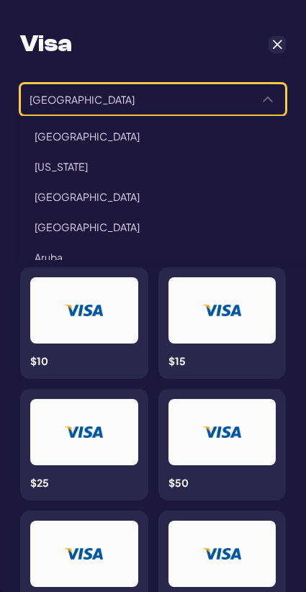
click at [162, 197] on li "[GEOGRAPHIC_DATA]" at bounding box center [177, 197] width 314 height 30
type input "*******"
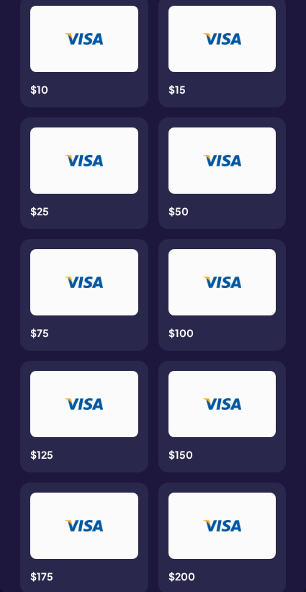
scroll to position [479, 0]
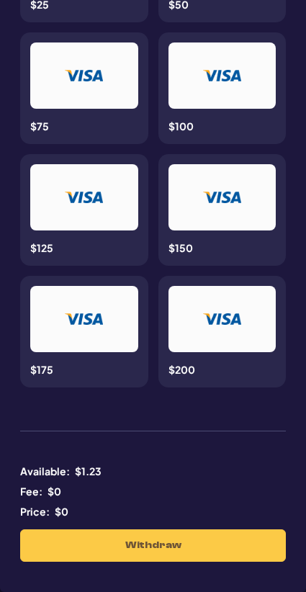
click at [179, 202] on div at bounding box center [223, 197] width 108 height 66
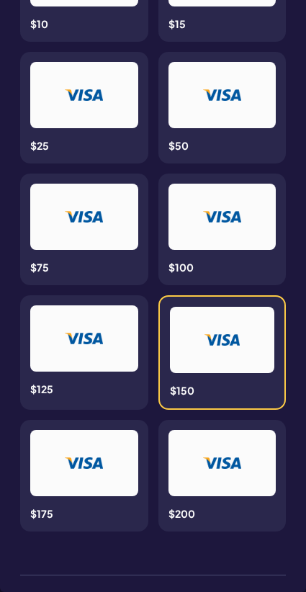
scroll to position [0, 0]
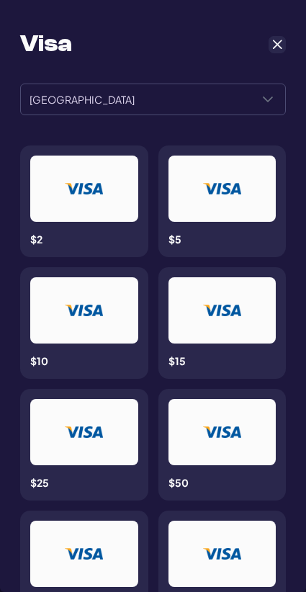
click at [281, 43] on span "Cancel" at bounding box center [277, 44] width 13 height 13
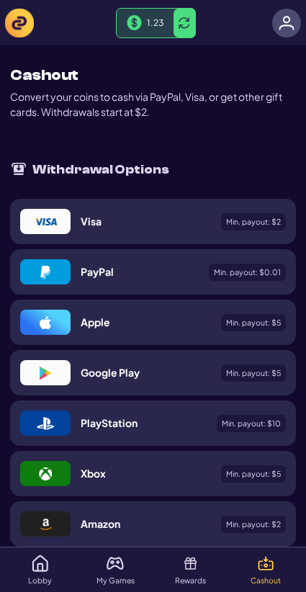
click at [289, 20] on img at bounding box center [287, 23] width 16 height 16
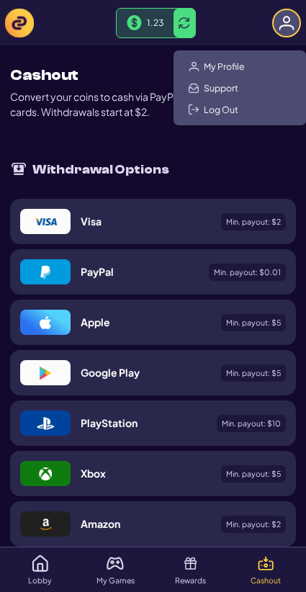
click at [235, 70] on span "My Profile" at bounding box center [224, 67] width 41 height 12
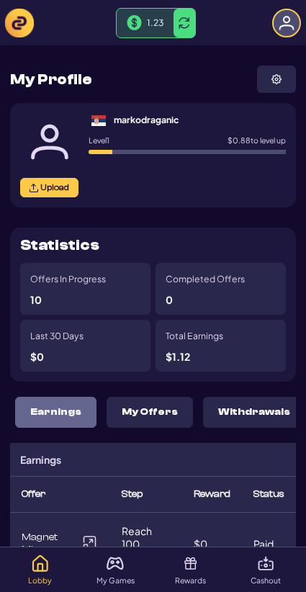
click at [69, 190] on button "Upload" at bounding box center [49, 187] width 58 height 19
click at [291, 91] on button at bounding box center [276, 79] width 39 height 27
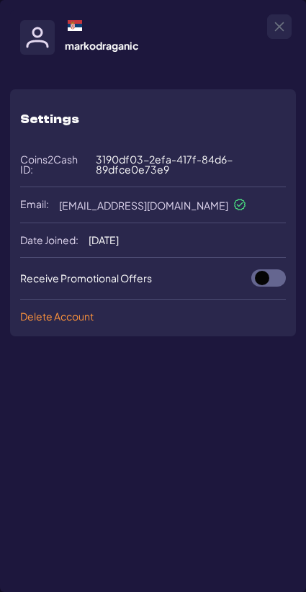
click at [45, 39] on img at bounding box center [37, 37] width 35 height 35
click at [270, 25] on button "Close" at bounding box center [279, 26] width 23 height 23
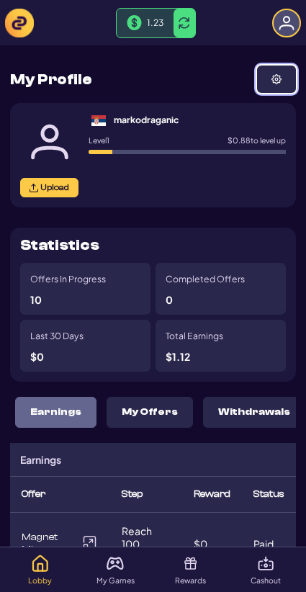
click at [272, 25] on div at bounding box center [286, 23] width 29 height 29
click at [277, 25] on div at bounding box center [286, 23] width 29 height 29
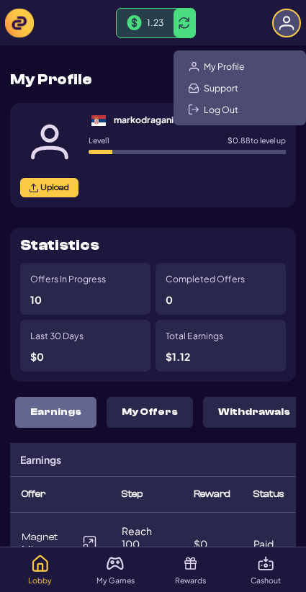
click at [278, 25] on div at bounding box center [286, 23] width 29 height 29
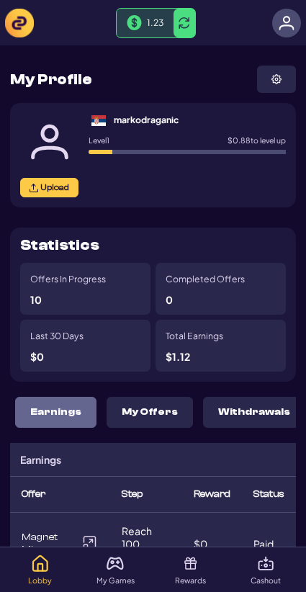
click at [127, 580] on p "My Games" at bounding box center [116, 581] width 38 height 8
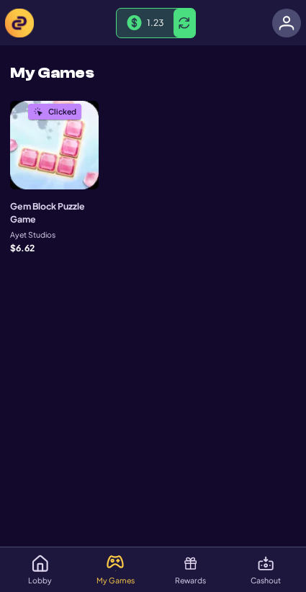
click at [148, 579] on div "My Games" at bounding box center [116, 570] width 71 height 35
click at [169, 579] on div "Rewards" at bounding box center [191, 570] width 71 height 35
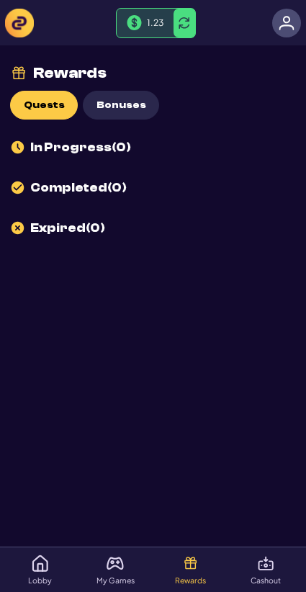
click at [246, 571] on div "Cashout" at bounding box center [266, 570] width 71 height 35
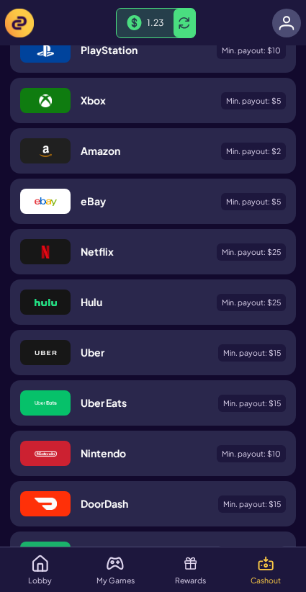
scroll to position [380, 0]
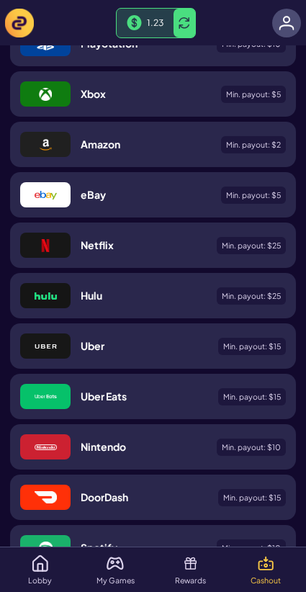
click at [277, 25] on div at bounding box center [286, 23] width 29 height 29
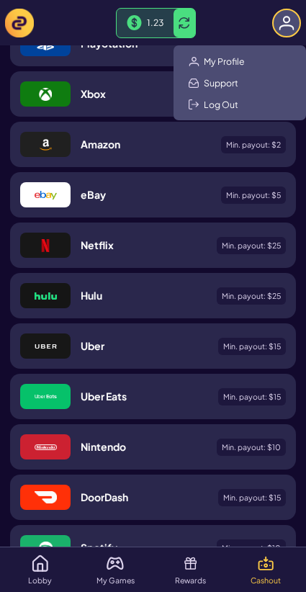
click at [193, 20] on button at bounding box center [185, 23] width 22 height 29
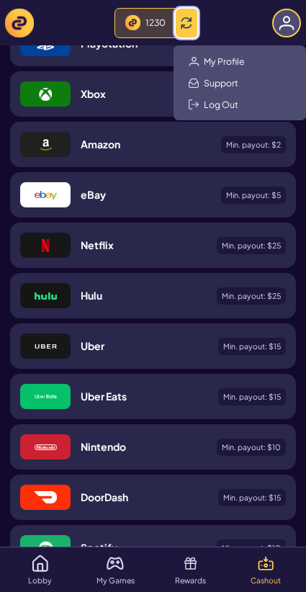
click at [193, 20] on button at bounding box center [187, 23] width 22 height 29
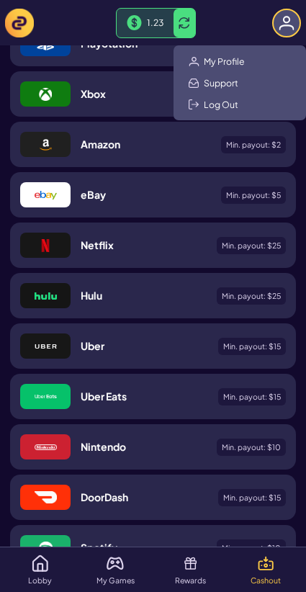
click at [21, 25] on img at bounding box center [19, 23] width 29 height 29
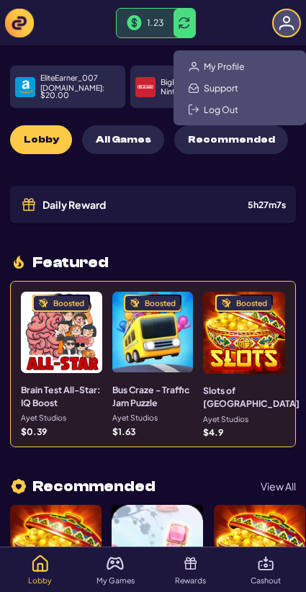
click at [292, 28] on img at bounding box center [287, 23] width 16 height 16
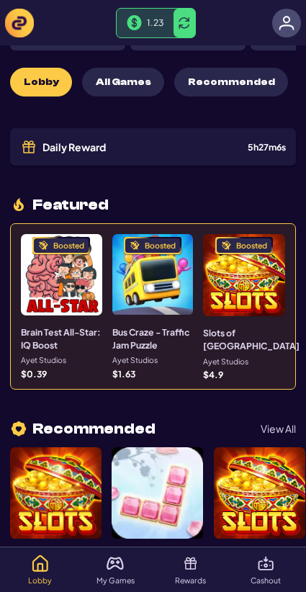
scroll to position [59, 0]
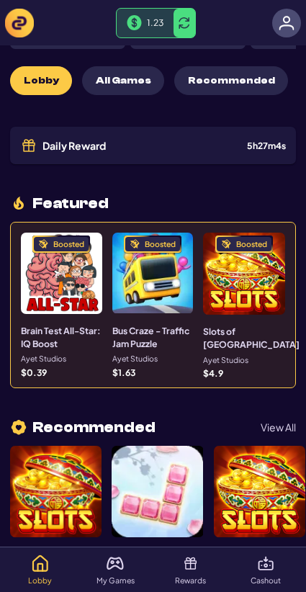
click at [179, 256] on div "Boosted" at bounding box center [152, 273] width 81 height 81
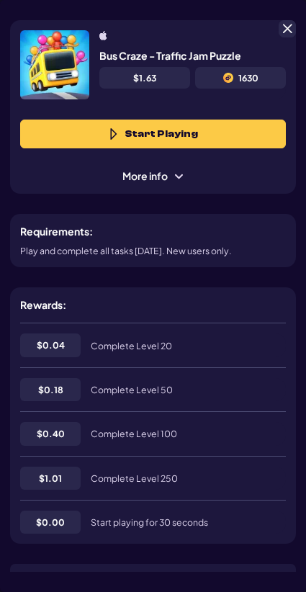
scroll to position [72, 0]
click at [291, 34] on span at bounding box center [287, 28] width 13 height 13
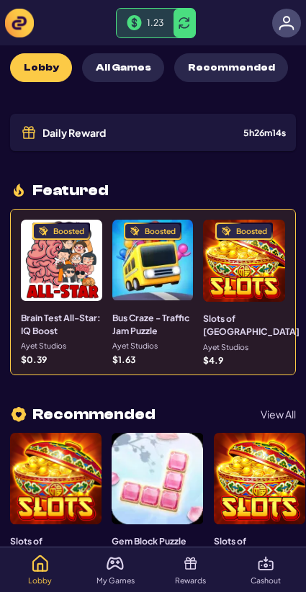
click at [283, 21] on img at bounding box center [287, 23] width 16 height 16
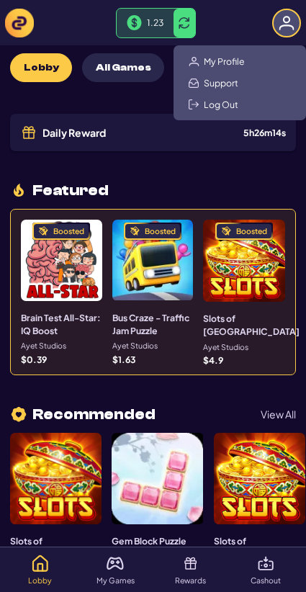
click at [283, 21] on img at bounding box center [287, 23] width 16 height 16
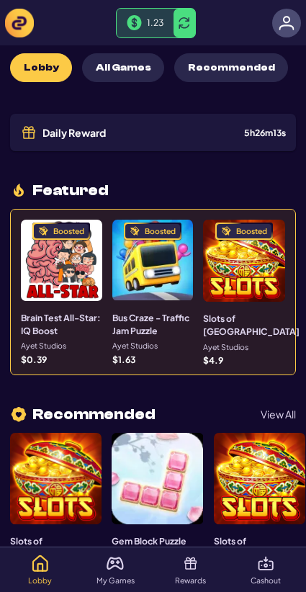
scroll to position [0, 0]
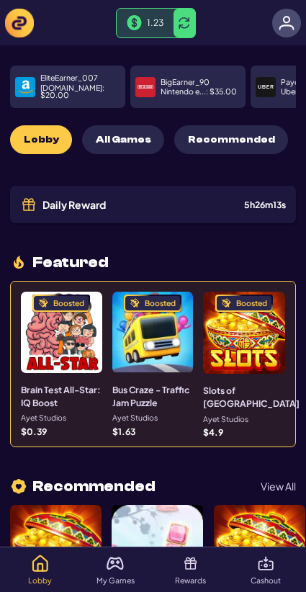
click at [195, 125] on button "Recommended" at bounding box center [231, 139] width 114 height 29
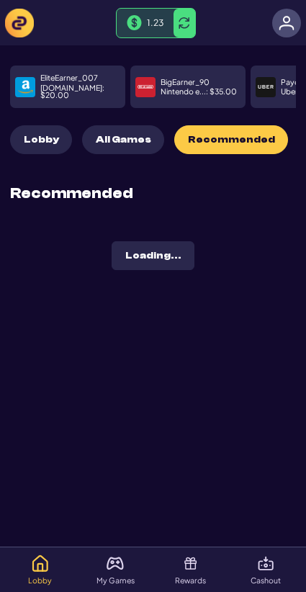
click at [150, 125] on button "All Games" at bounding box center [123, 139] width 82 height 29
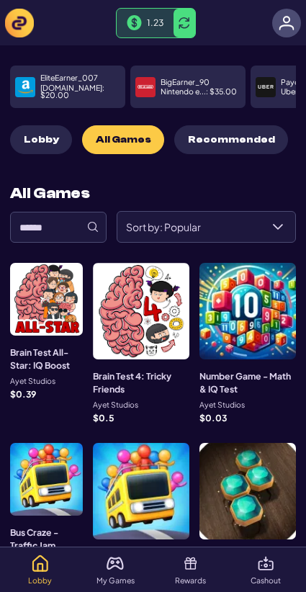
click at [76, 221] on input at bounding box center [58, 227] width 97 height 31
click at [45, 216] on input at bounding box center [58, 227] width 97 height 31
click at [71, 76] on p "EliteEarner_007" at bounding box center [69, 78] width 58 height 8
click at [26, 19] on img at bounding box center [19, 23] width 29 height 29
click at [283, 21] on img at bounding box center [287, 23] width 16 height 16
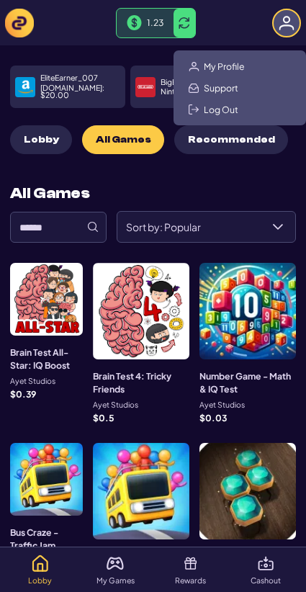
click at [283, 21] on img at bounding box center [287, 23] width 16 height 16
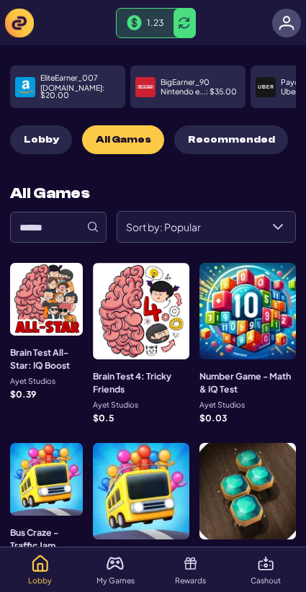
click at [290, 18] on img at bounding box center [287, 23] width 16 height 16
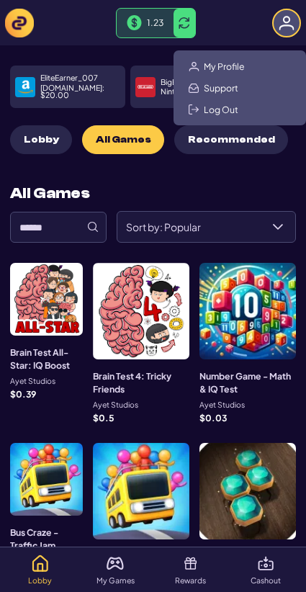
click at [291, 18] on img at bounding box center [287, 23] width 16 height 16
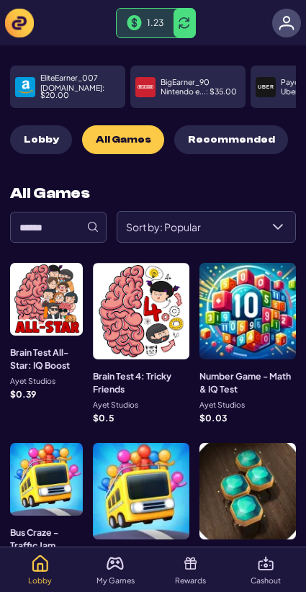
click at [143, 311] on div at bounding box center [141, 311] width 97 height 97
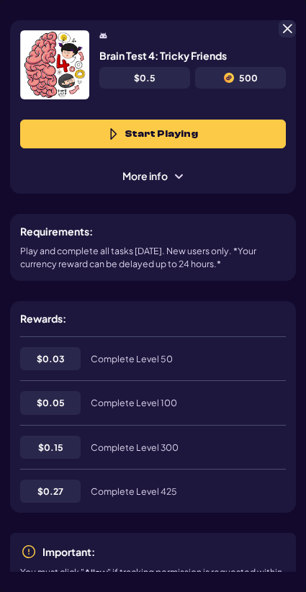
scroll to position [72, 0]
click at [289, 27] on span at bounding box center [287, 28] width 13 height 13
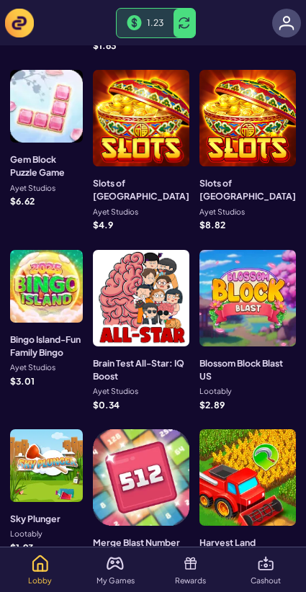
click at [175, 250] on div at bounding box center [141, 298] width 97 height 97
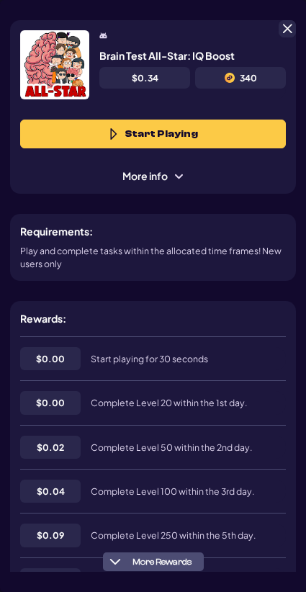
click at [285, 30] on span at bounding box center [287, 28] width 13 height 13
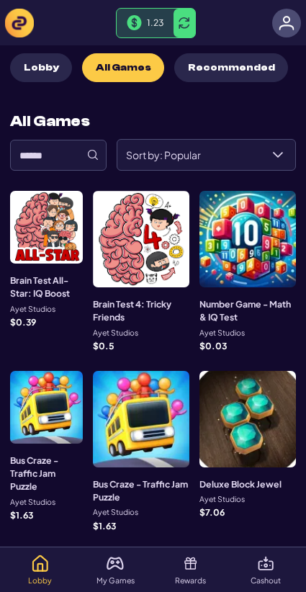
click at [282, 30] on img at bounding box center [287, 23] width 16 height 16
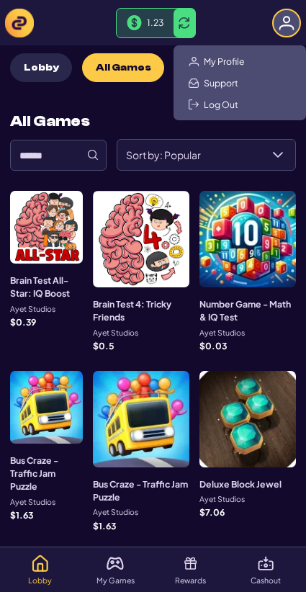
click at [241, 64] on span "My Profile" at bounding box center [224, 61] width 41 height 12
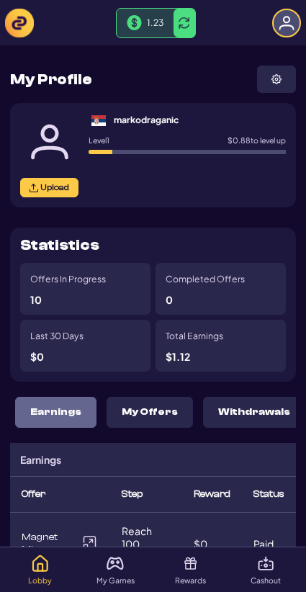
click at [278, 79] on img at bounding box center [277, 79] width 10 height 10
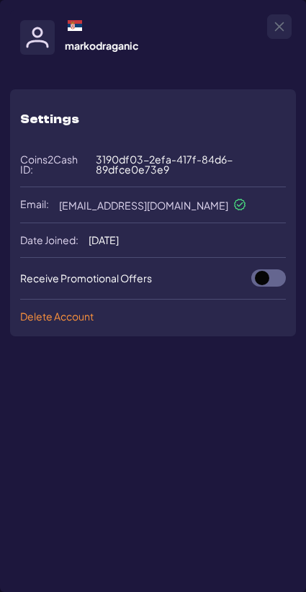
click at [286, 33] on button "Close" at bounding box center [279, 26] width 23 height 23
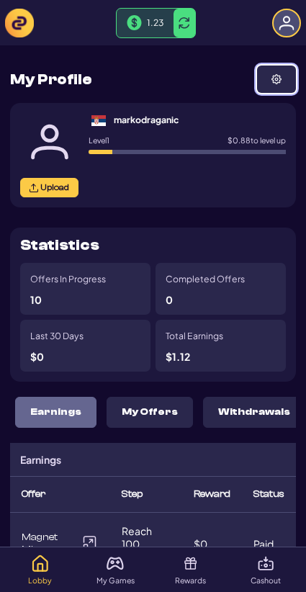
click at [191, 32] on button at bounding box center [185, 23] width 22 height 29
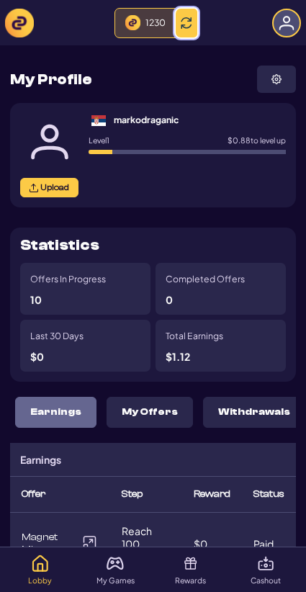
click at [191, 32] on button at bounding box center [187, 23] width 22 height 29
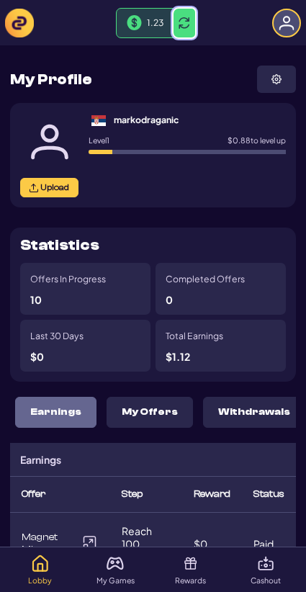
click at [104, 27] on div "1.23" at bounding box center [153, 23] width 296 height 30
click at [262, 74] on button at bounding box center [276, 79] width 39 height 27
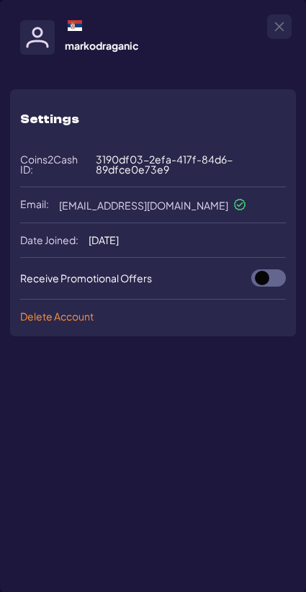
click at [284, 32] on icon "Close" at bounding box center [280, 27] width 12 height 12
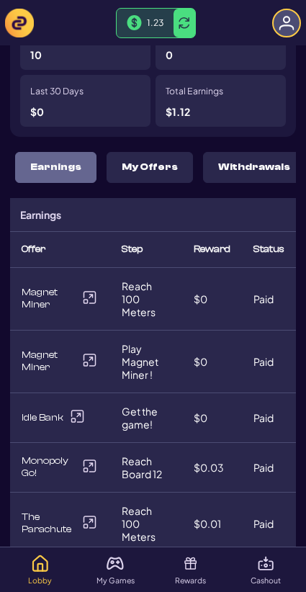
scroll to position [247, 0]
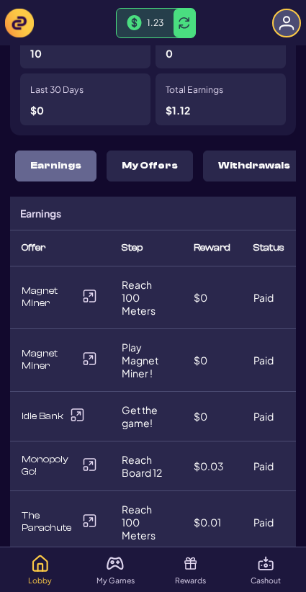
click at [123, 160] on p "My Offers" at bounding box center [150, 166] width 56 height 12
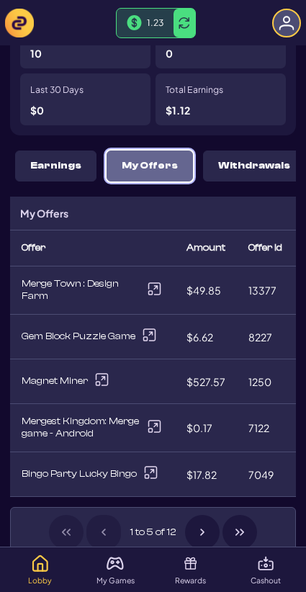
click at [288, 159] on button "Withdrawals" at bounding box center [254, 166] width 102 height 31
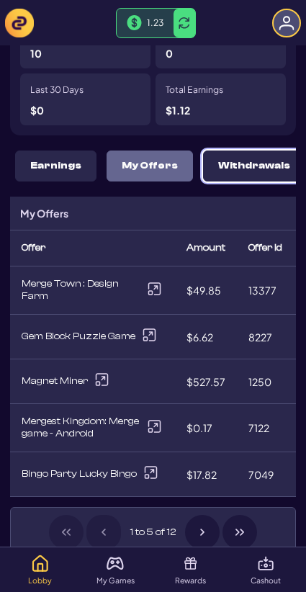
scroll to position [113, 0]
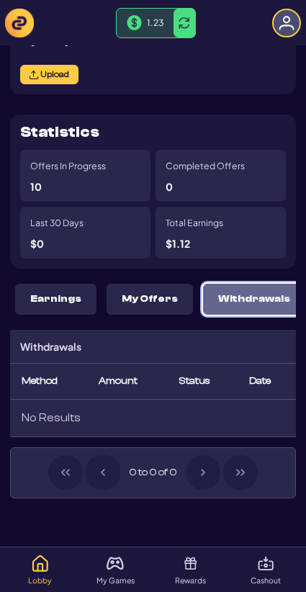
click at [266, 160] on div "Completed Offers 0" at bounding box center [221, 176] width 130 height 52
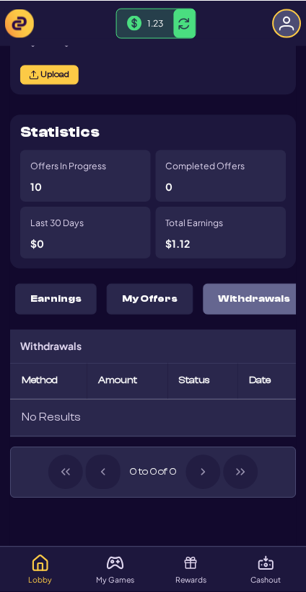
scroll to position [0, 0]
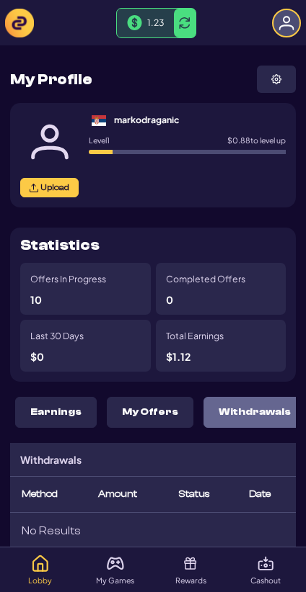
click at [20, 20] on img at bounding box center [19, 23] width 29 height 29
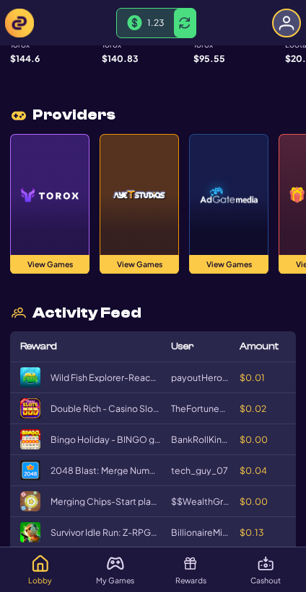
scroll to position [1385, 0]
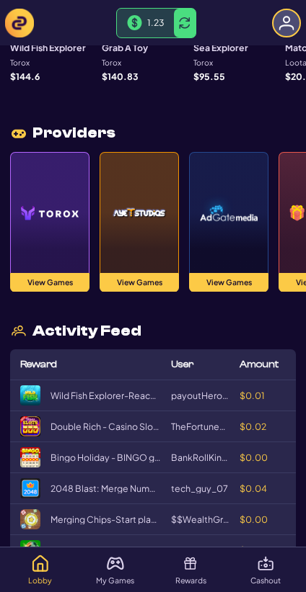
click at [120, 218] on img at bounding box center [139, 213] width 58 height 100
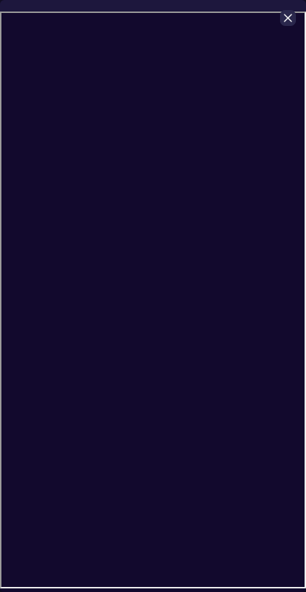
scroll to position [0, 0]
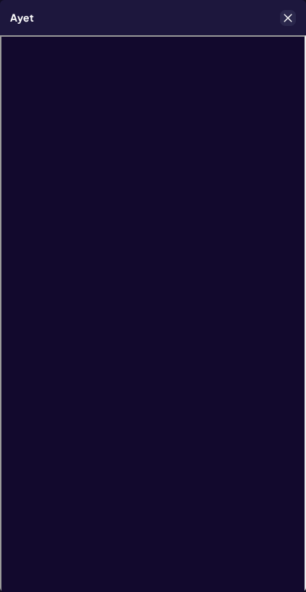
click at [287, 19] on icon "Close" at bounding box center [288, 18] width 8 height 8
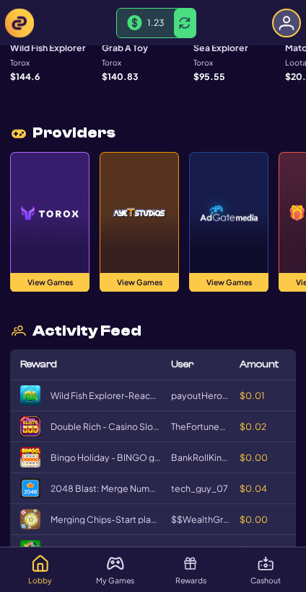
click at [61, 236] on img at bounding box center [50, 213] width 58 height 100
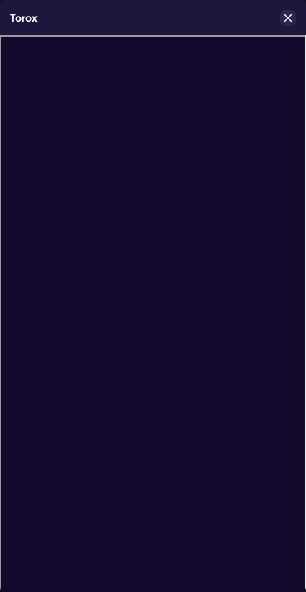
click at [288, 17] on icon "Close" at bounding box center [288, 18] width 8 height 8
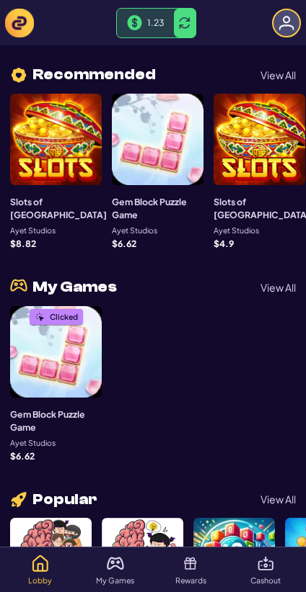
scroll to position [412, 0]
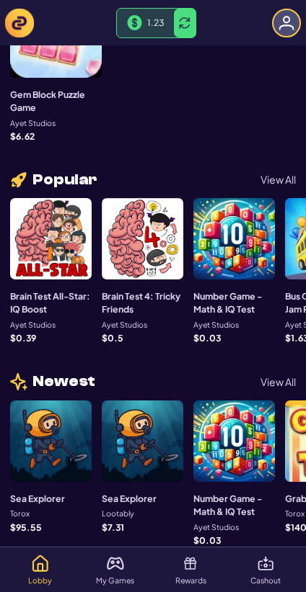
click at [215, 242] on div at bounding box center [233, 238] width 81 height 81
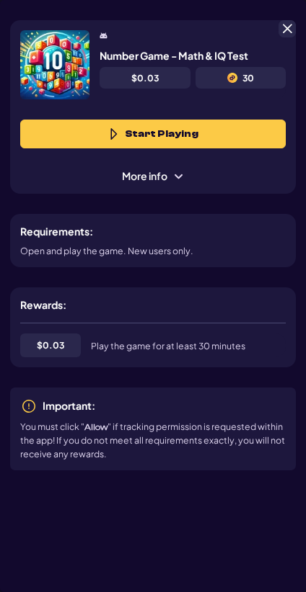
click at [291, 25] on span at bounding box center [286, 28] width 13 height 13
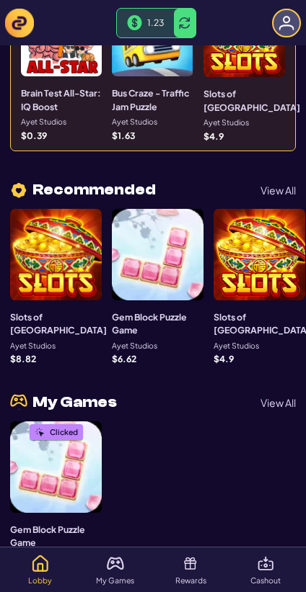
click at [166, 231] on div at bounding box center [158, 255] width 92 height 92
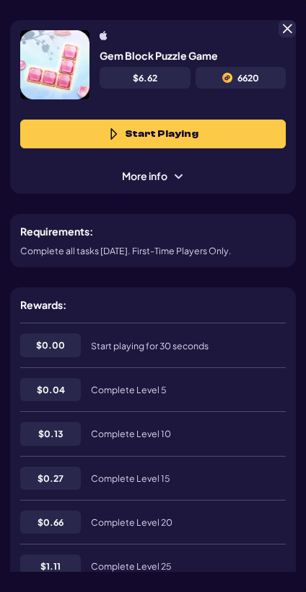
scroll to position [72, 0]
click at [283, 31] on span at bounding box center [286, 28] width 13 height 13
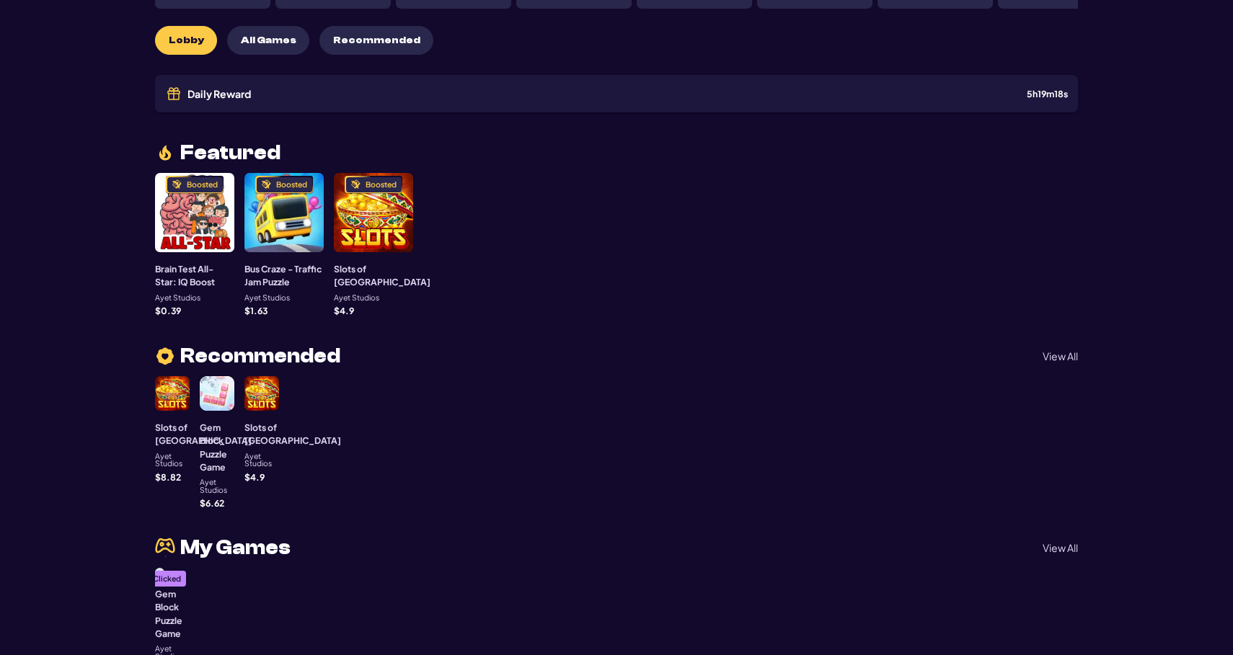
scroll to position [0, 0]
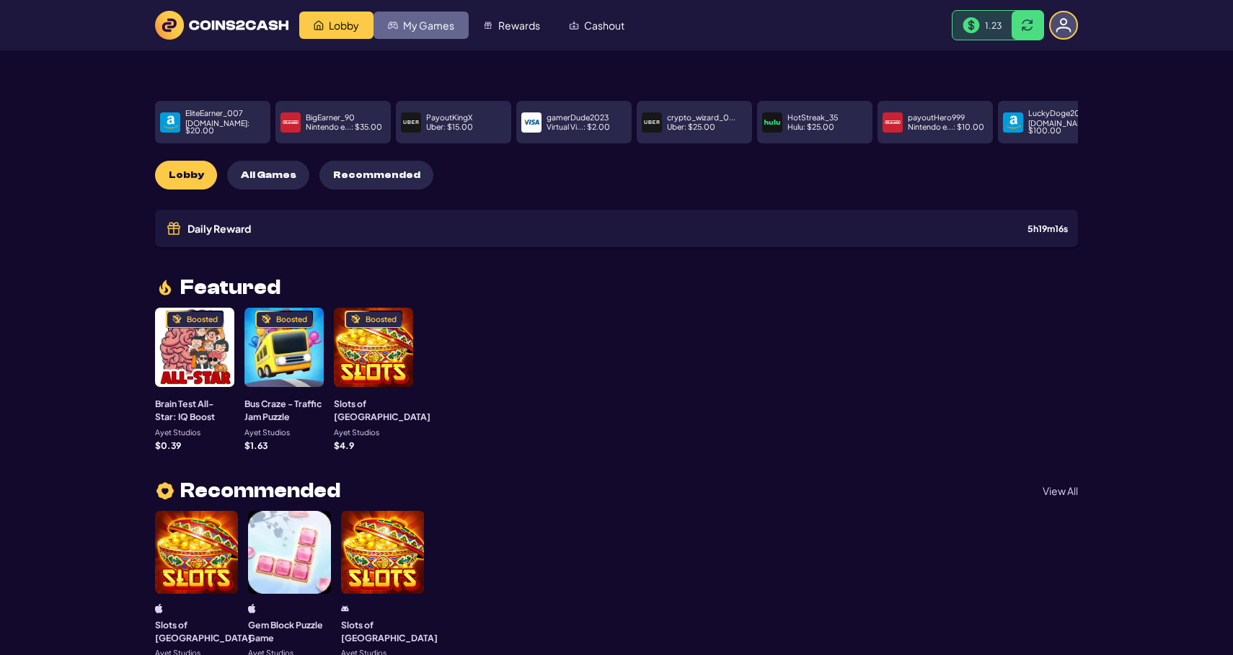
click at [405, 15] on link "My Games" at bounding box center [420, 25] width 95 height 27
